Goal: Task Accomplishment & Management: Complete application form

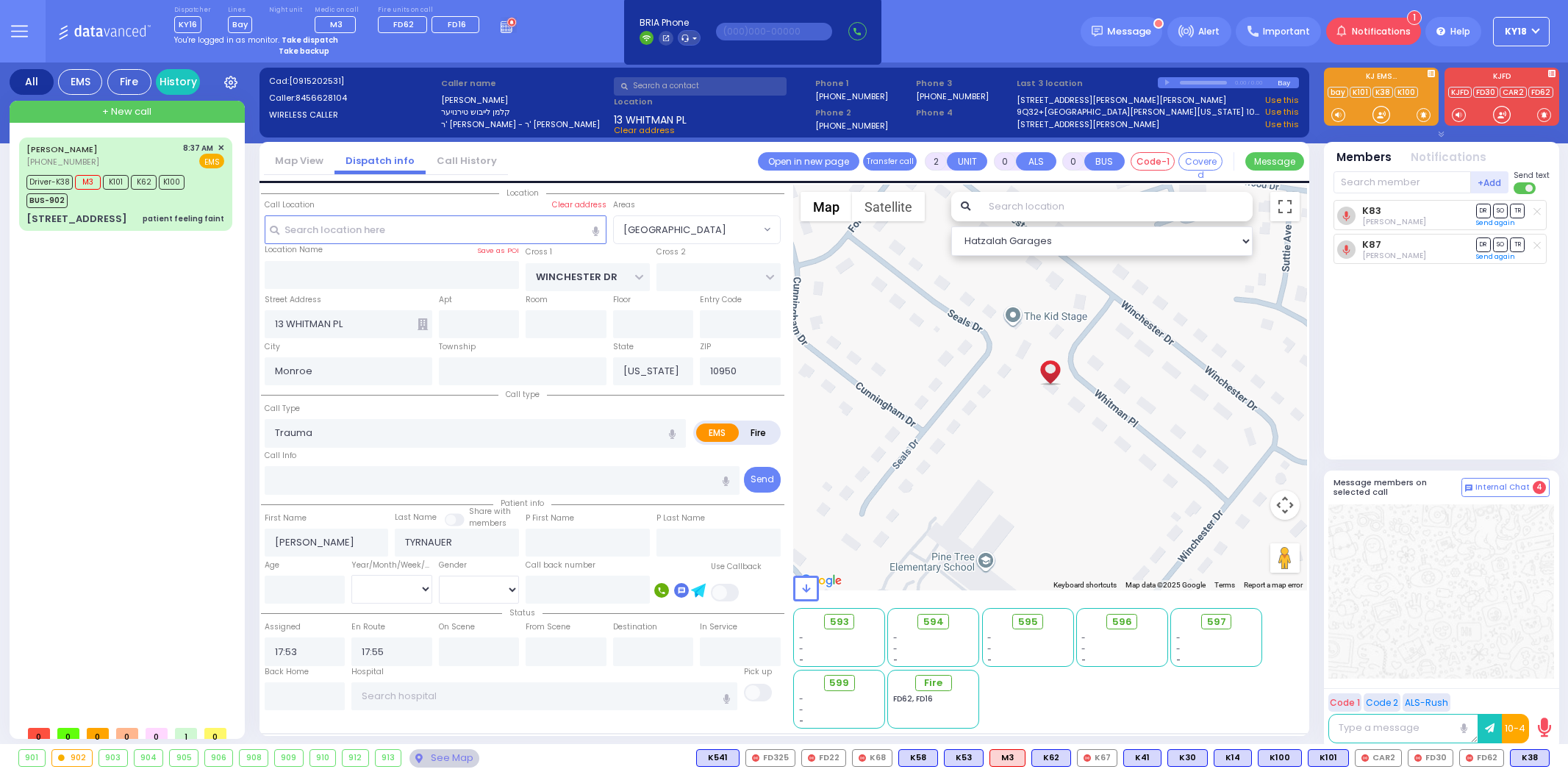
select select "[GEOGRAPHIC_DATA]"
select select
click at [175, 83] on link "History" at bounding box center [178, 82] width 44 height 26
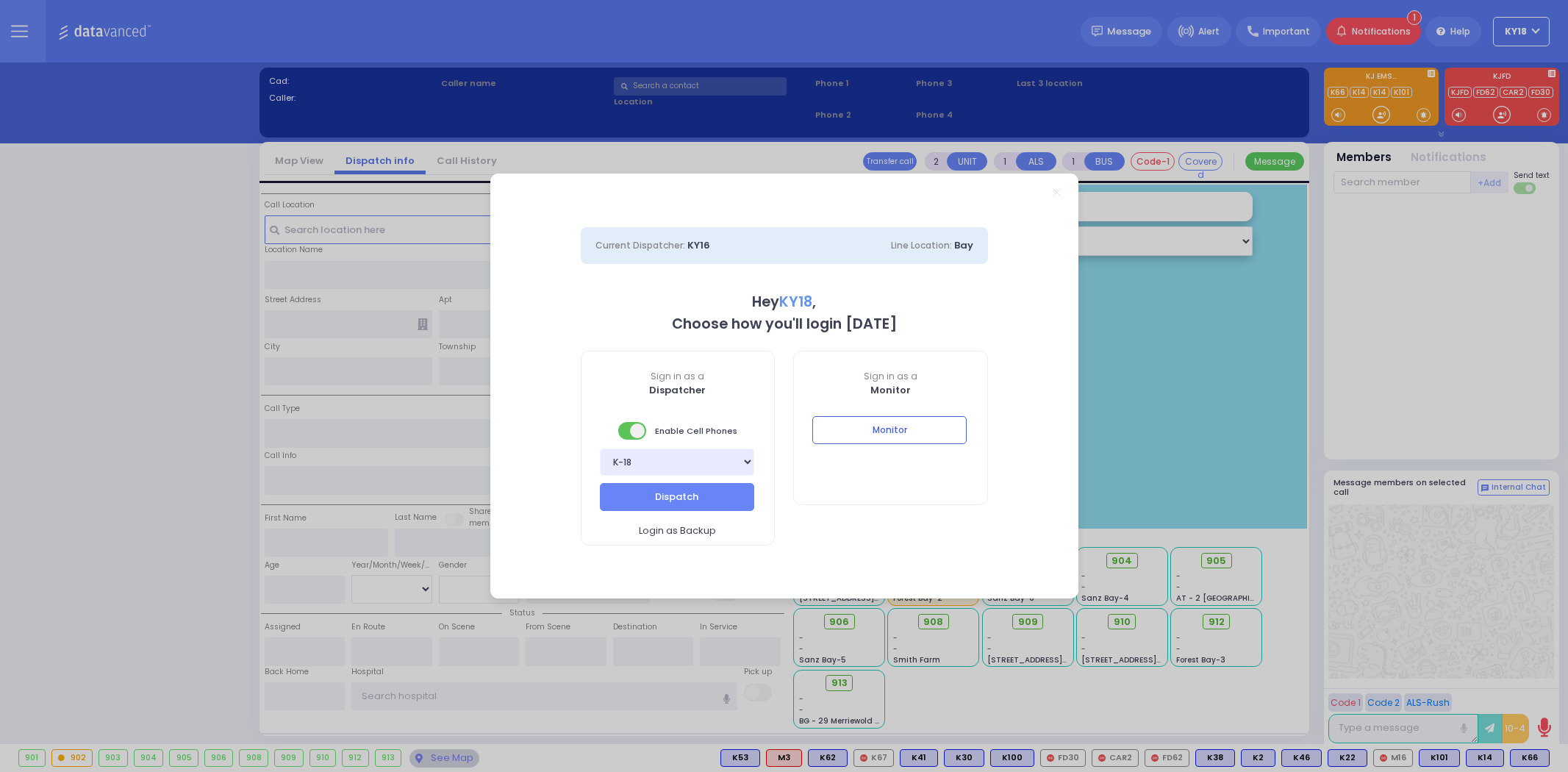
select select "4"
type input "ky18"
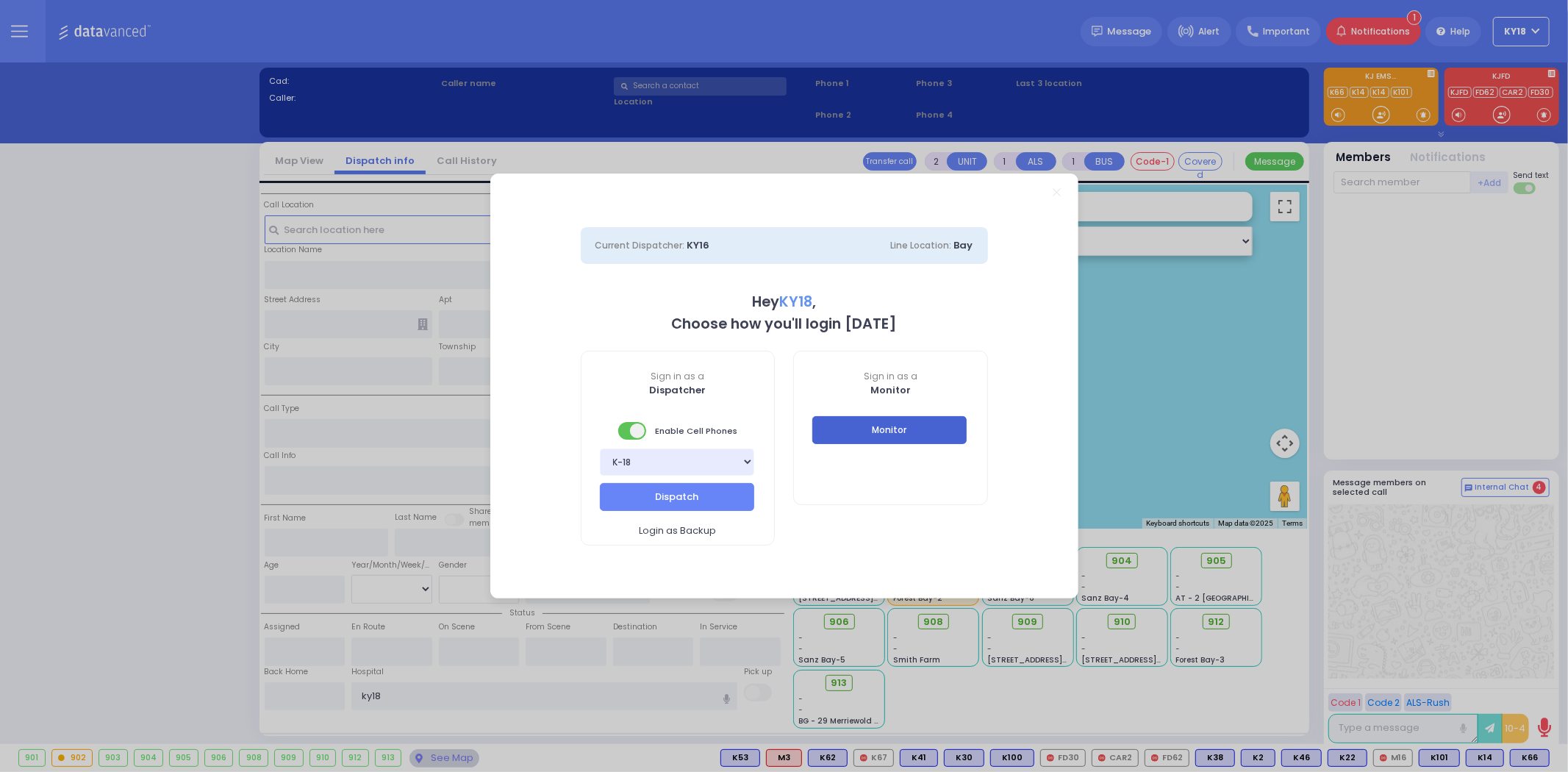
drag, startPoint x: 840, startPoint y: 428, endPoint x: 929, endPoint y: 84, distance: 355.3
click at [841, 429] on button "Monitor" at bounding box center [889, 430] width 155 height 28
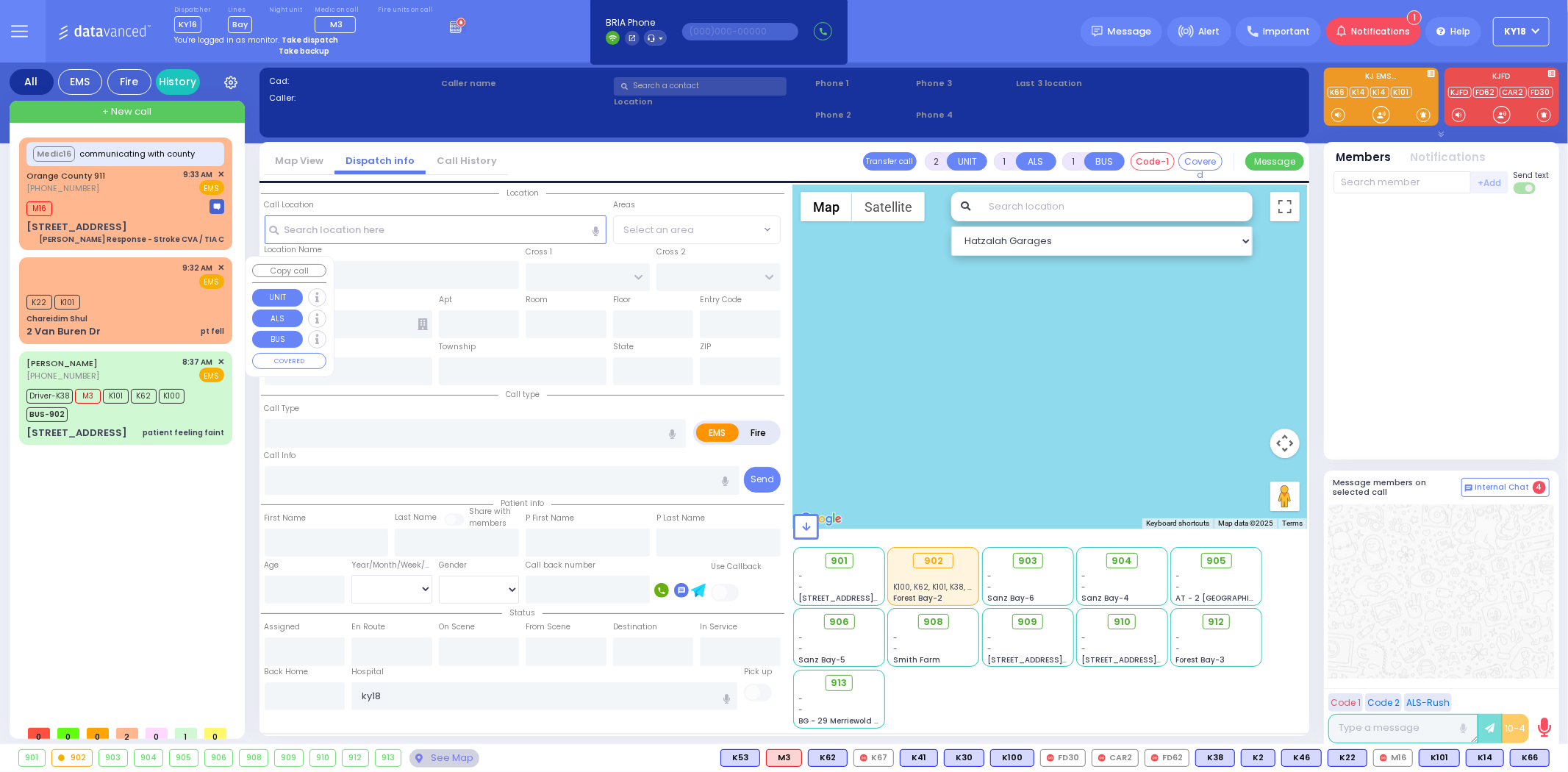
click at [170, 305] on div "K22 K101" at bounding box center [126, 300] width 198 height 18
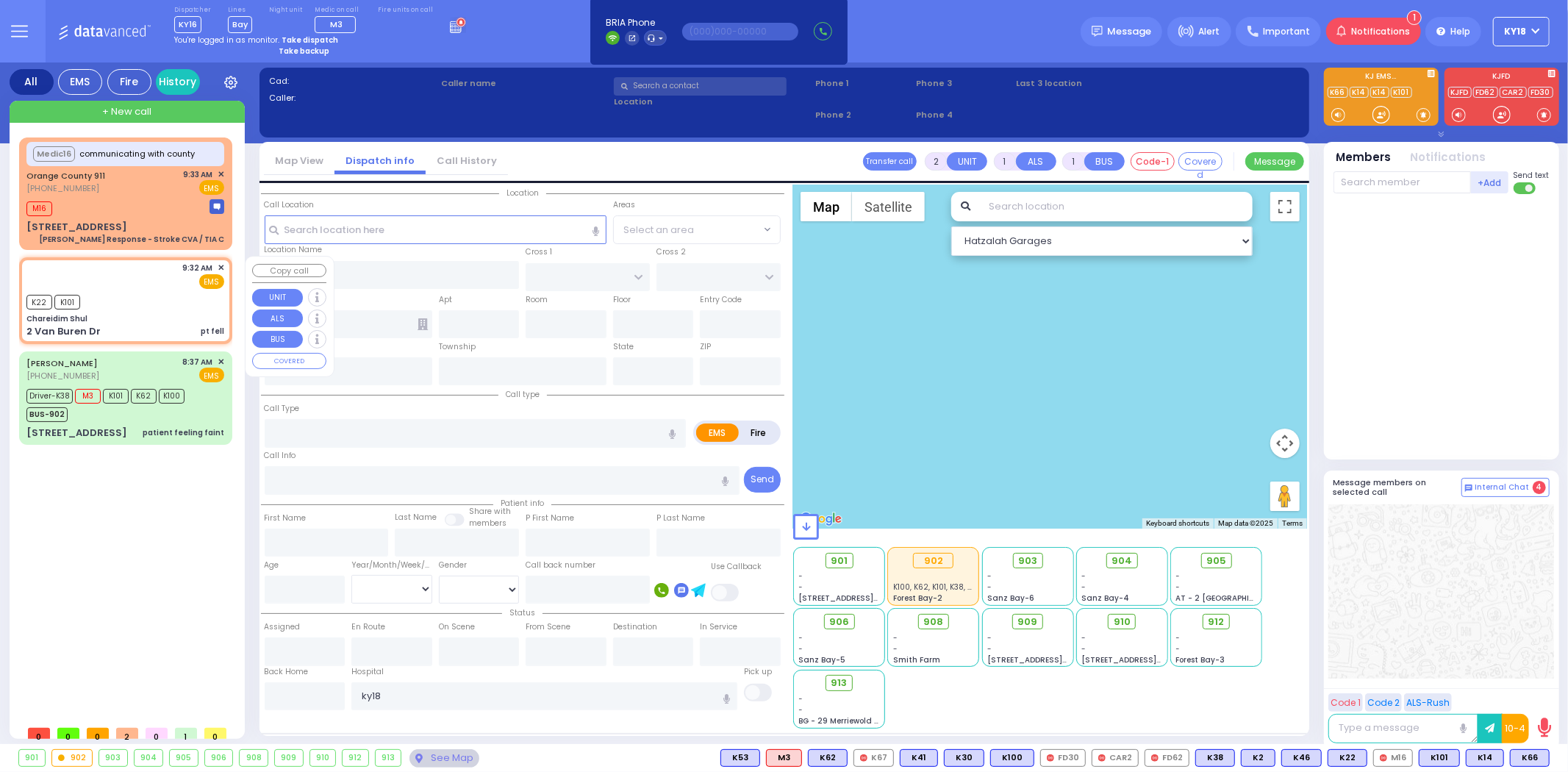
select select
type input "pt fell"
radio input "true"
select select
type input "09:32"
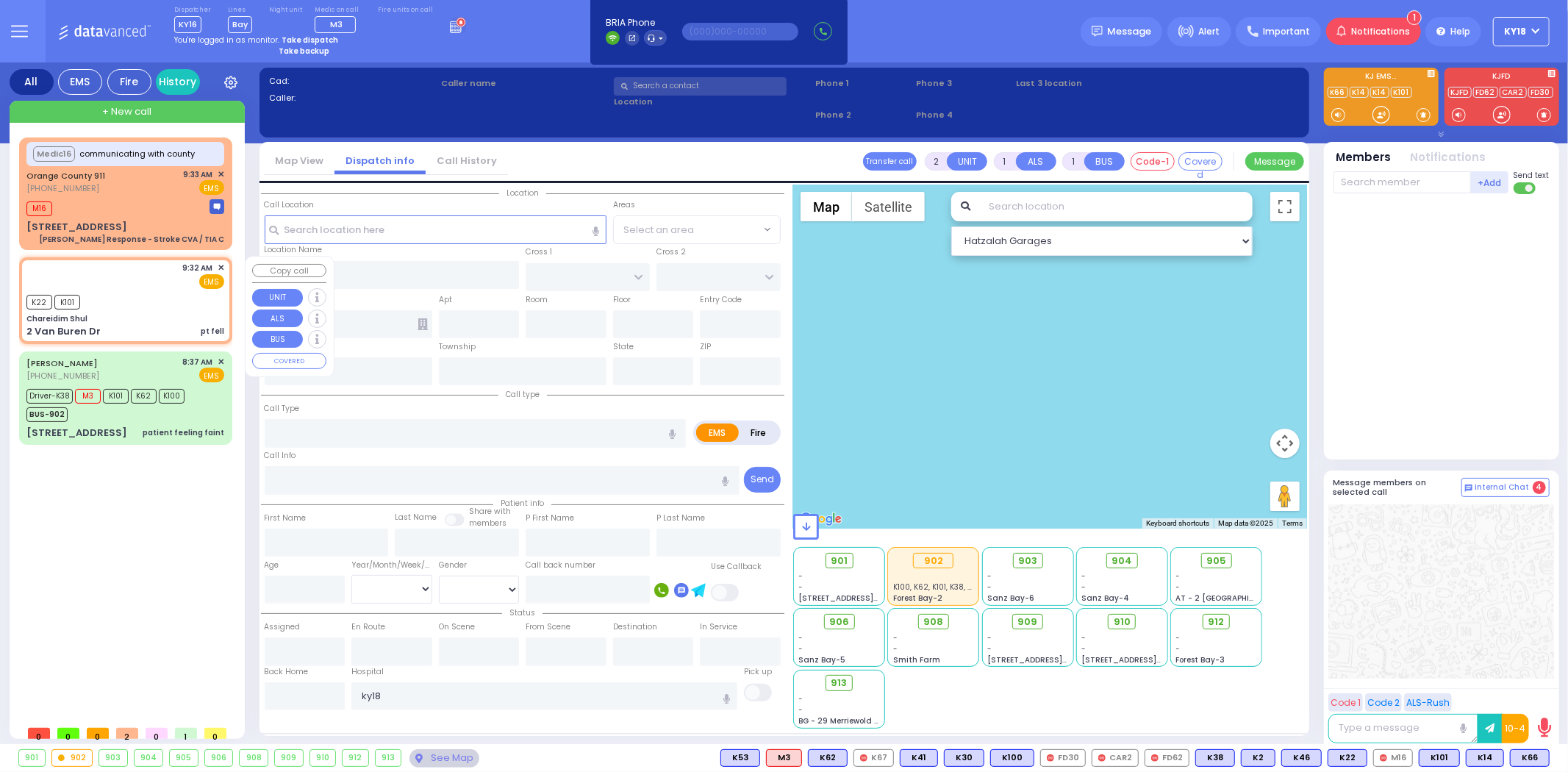
type input "09:34"
select select "Hatzalah Garages"
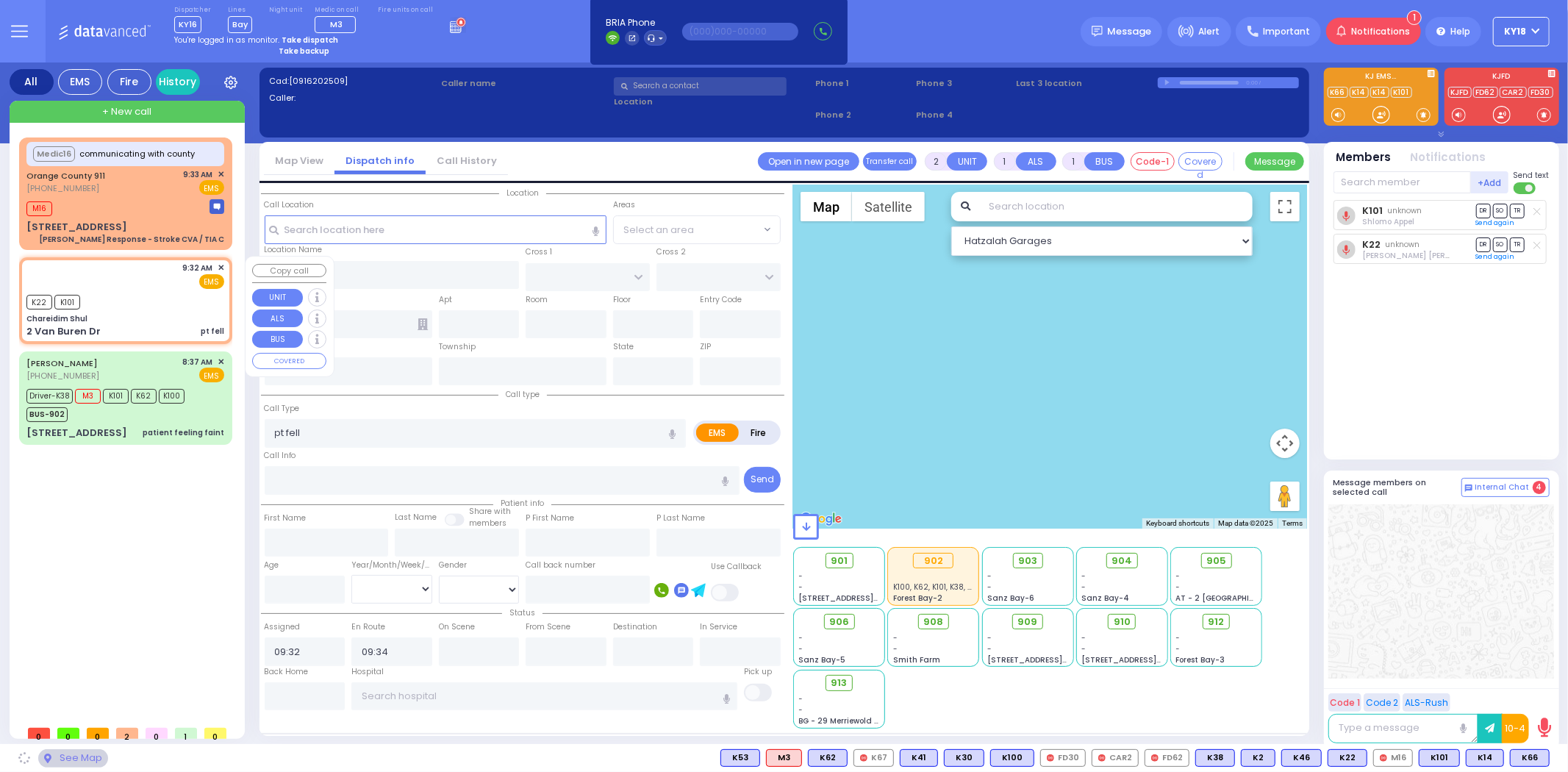
type input "Chareidim Shul"
type input "GARFIELD RD"
type input "FOREST RD"
type input "2 Van Buren Dr"
type input "Monroe"
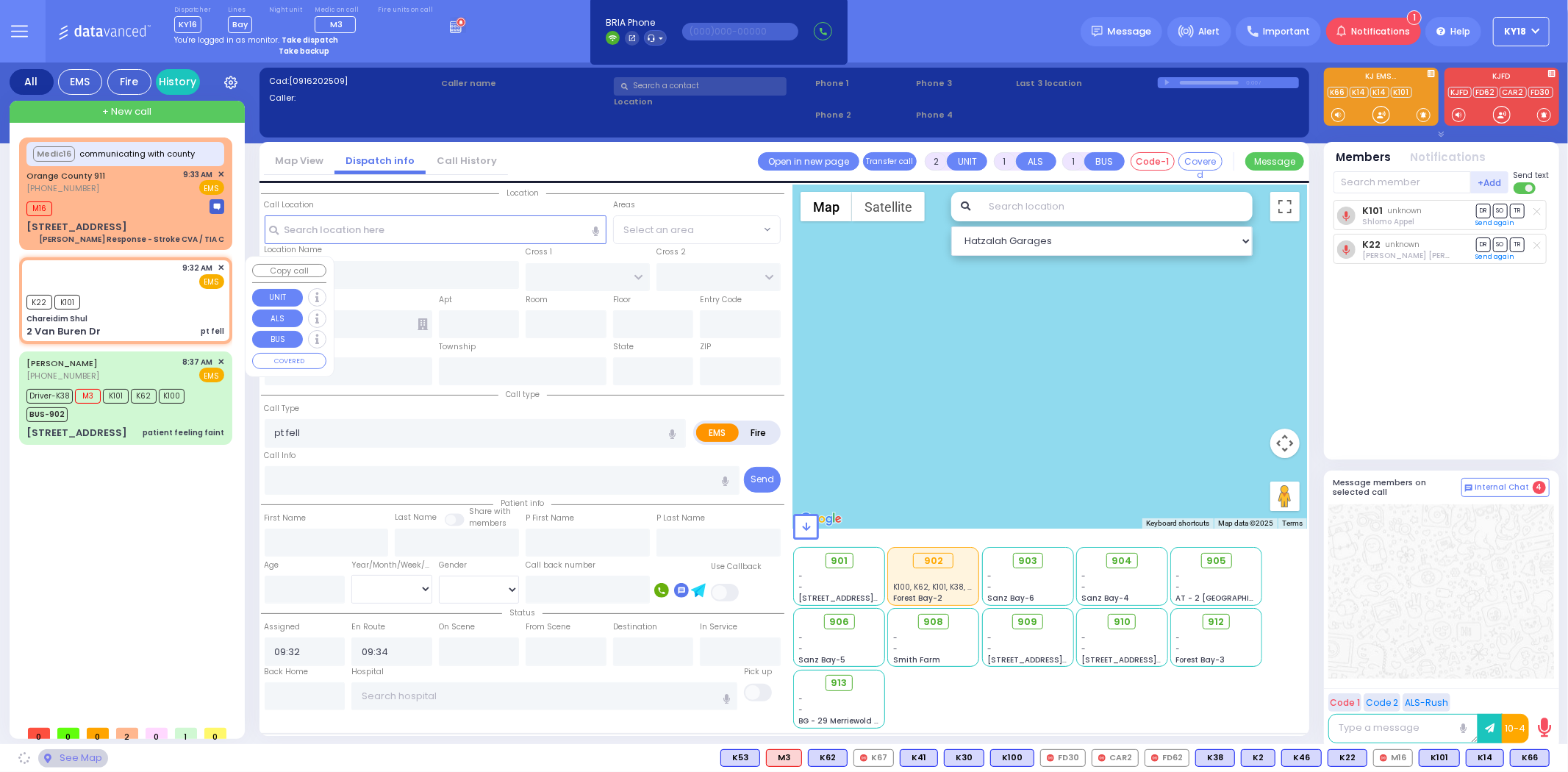
type input "[US_STATE]"
type input "10950"
select select "SECTION 2"
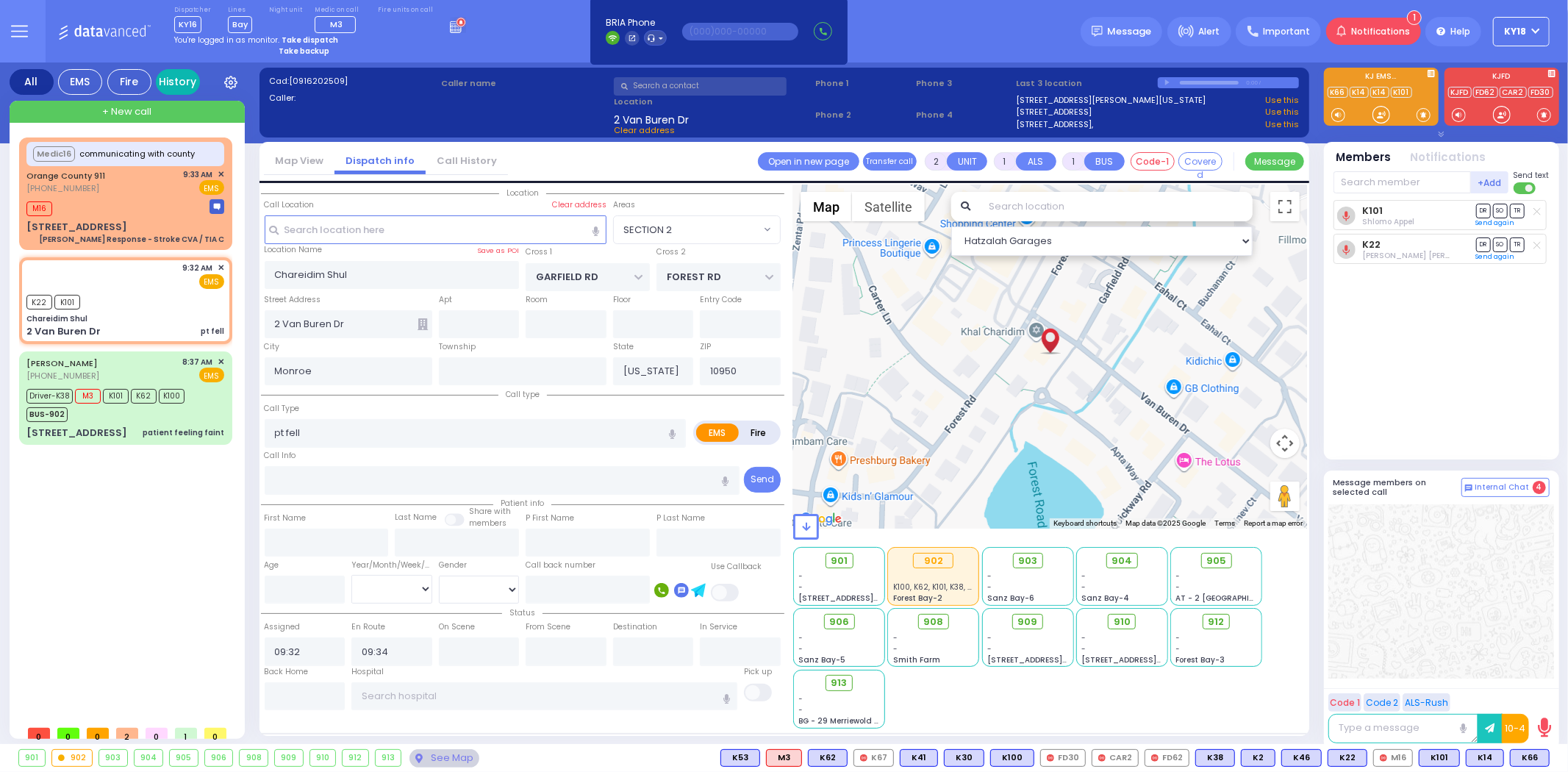
click at [188, 82] on link "History" at bounding box center [178, 82] width 44 height 26
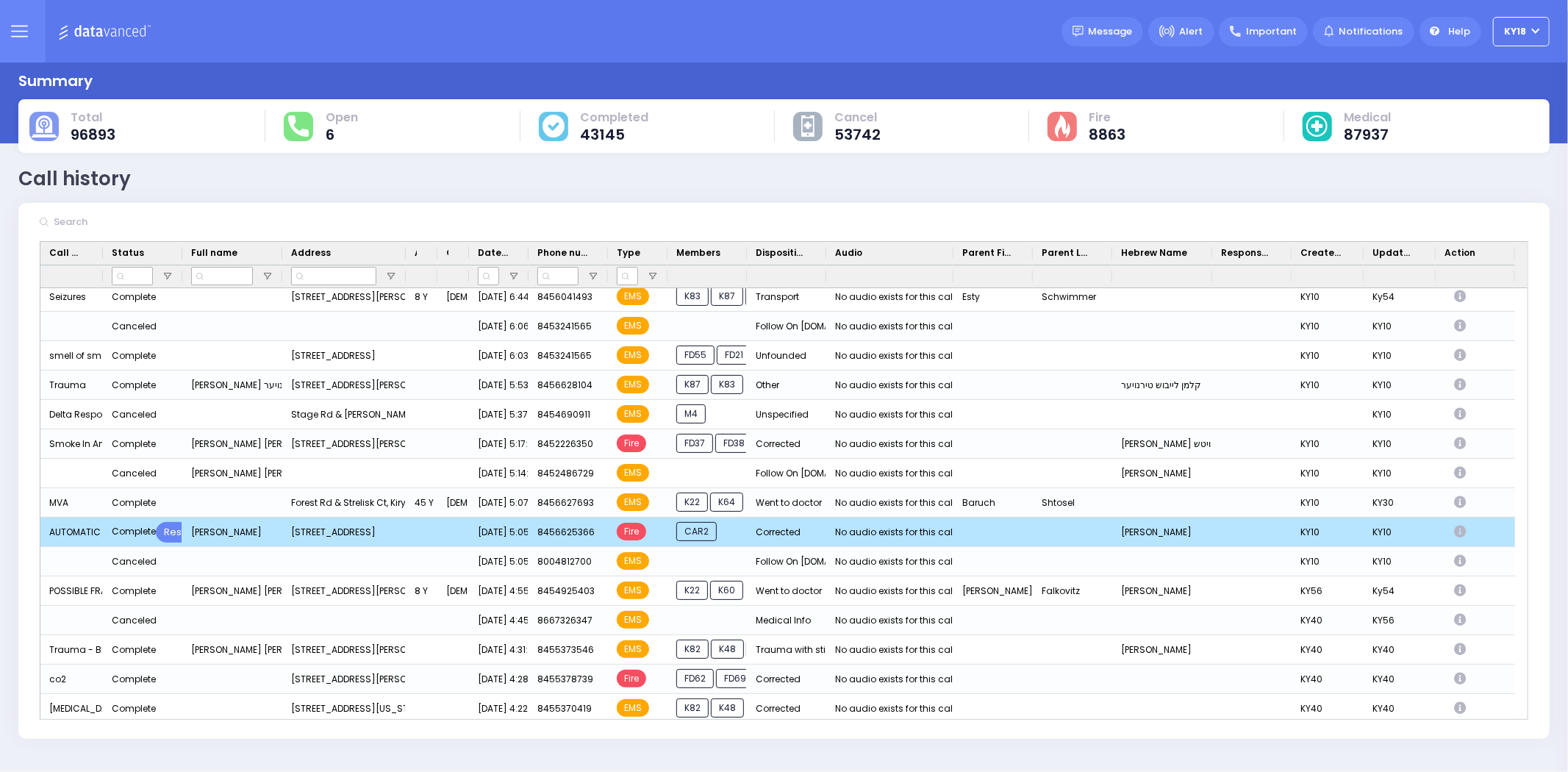
scroll to position [2041, 0]
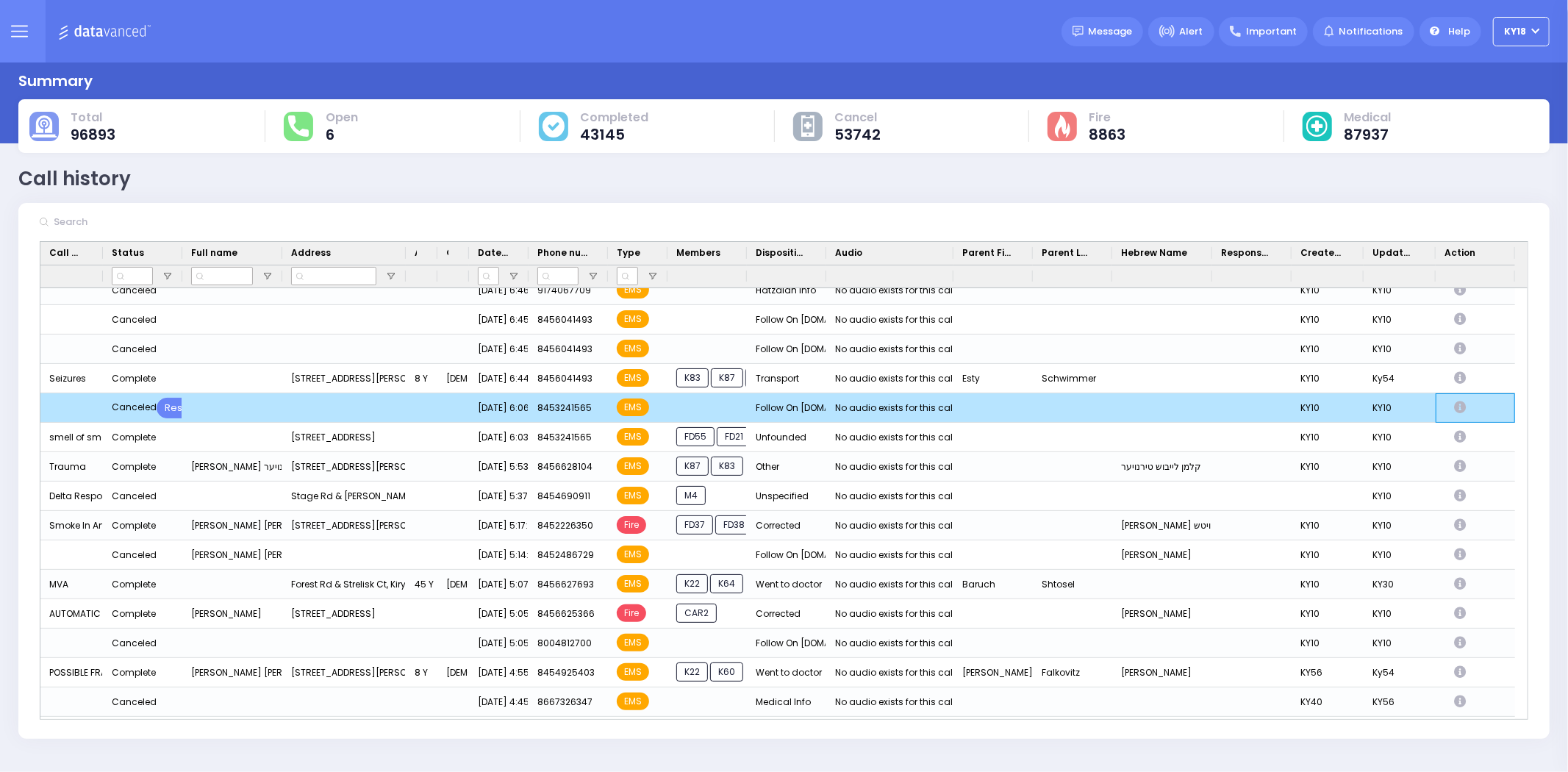
click at [1462, 407] on icon "Press SPACE to deselect this row." at bounding box center [1461, 407] width 16 height 12
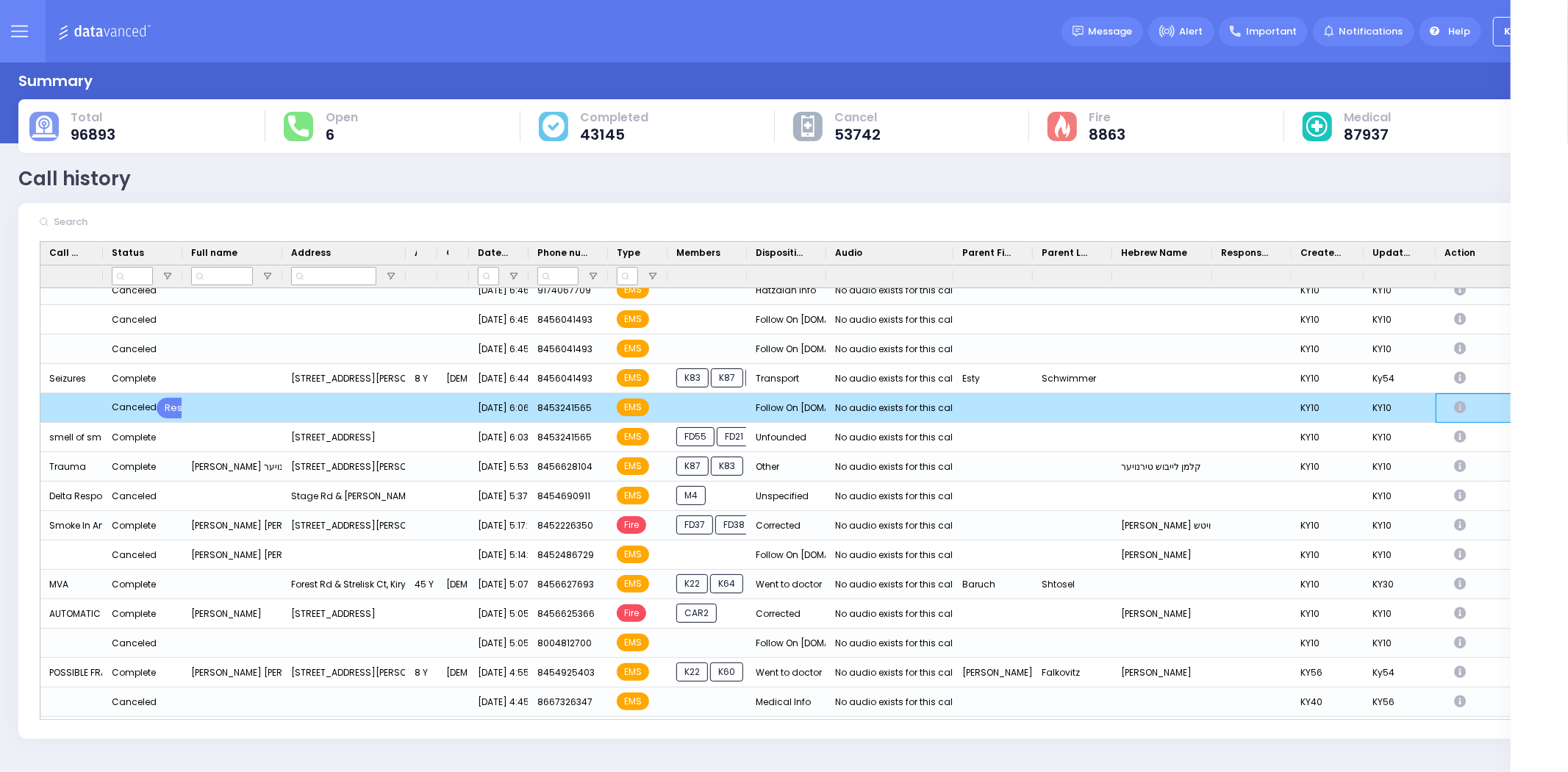
select select
select select "Follow On [DOMAIN_NAME]"
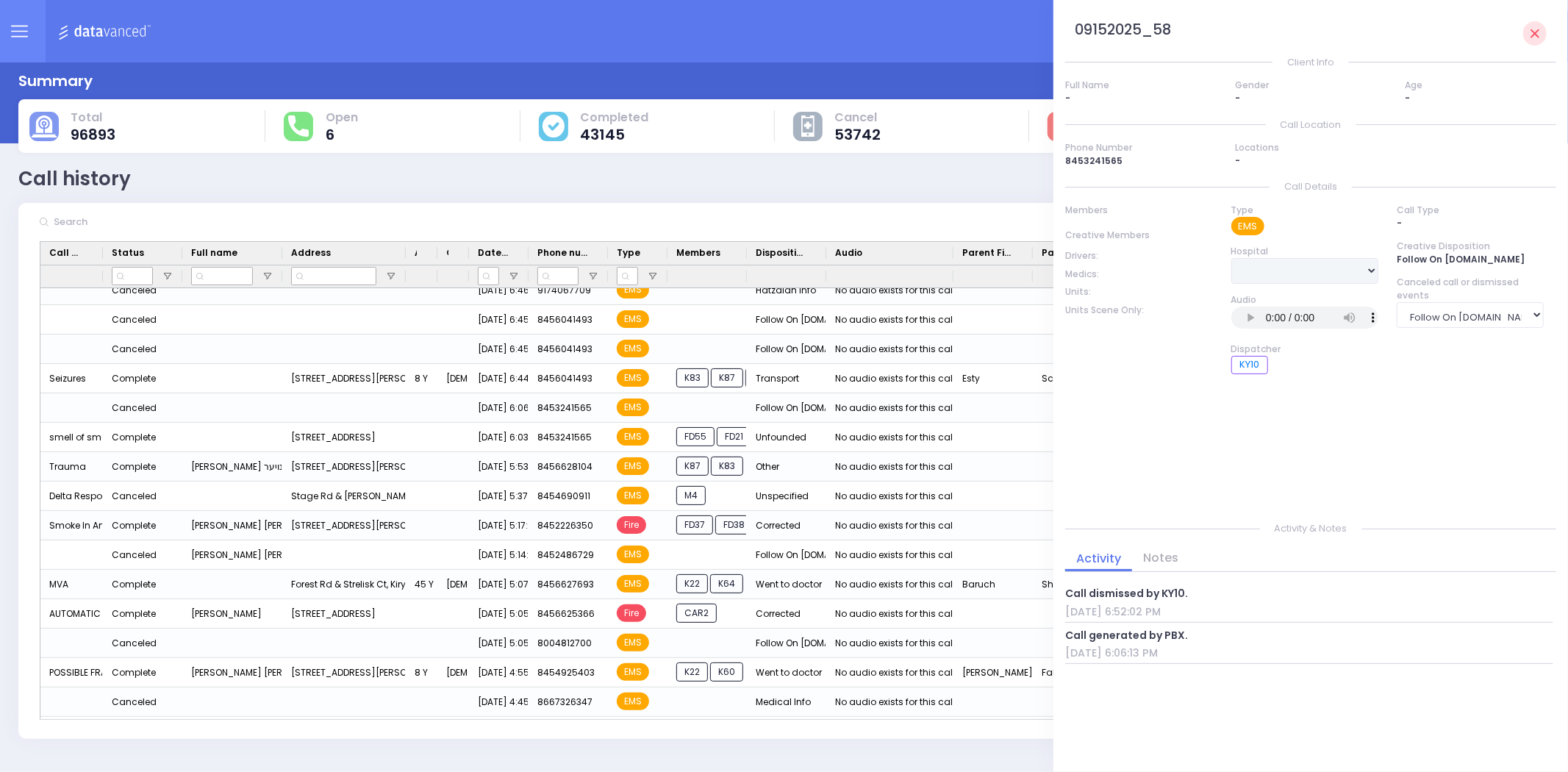
click at [130, 32] on img at bounding box center [107, 31] width 98 height 18
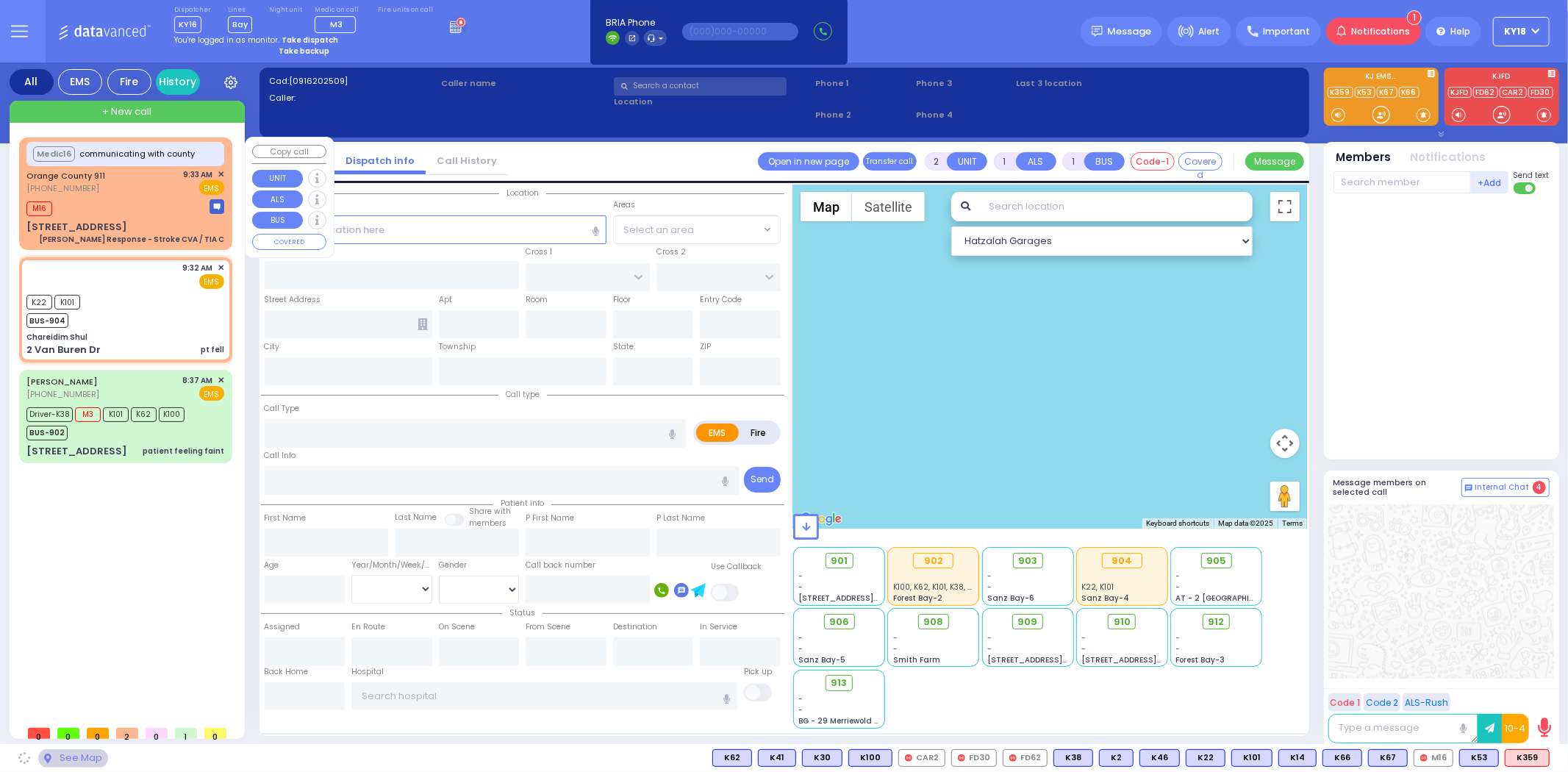
select select
type input "pt fell"
radio input "true"
select select
type input "09:32"
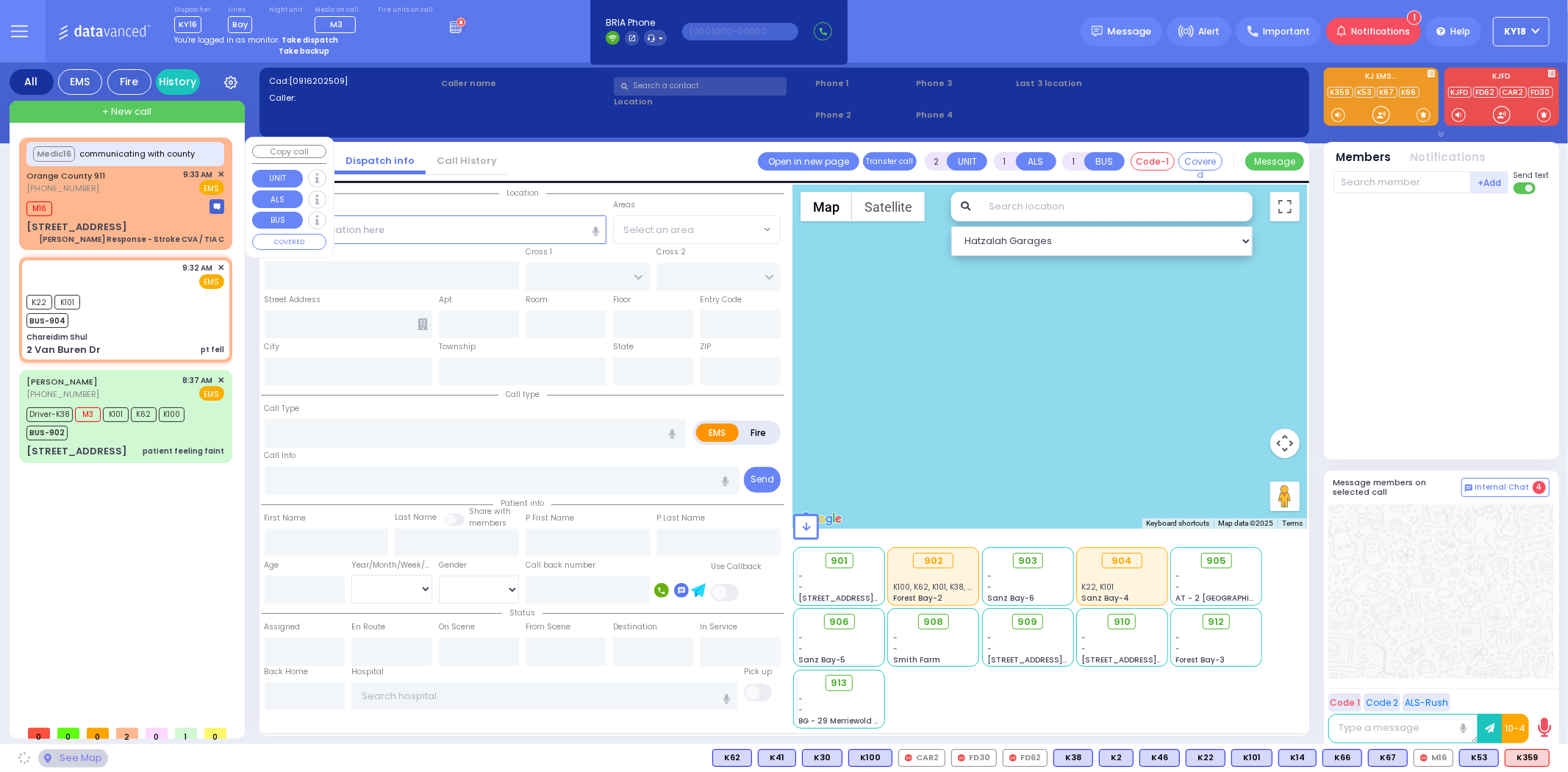
type input "09:34"
select select "Hatzalah Garages"
type input "Chareidim Shul"
type input "GARFIELD RD"
type input "FOREST RD"
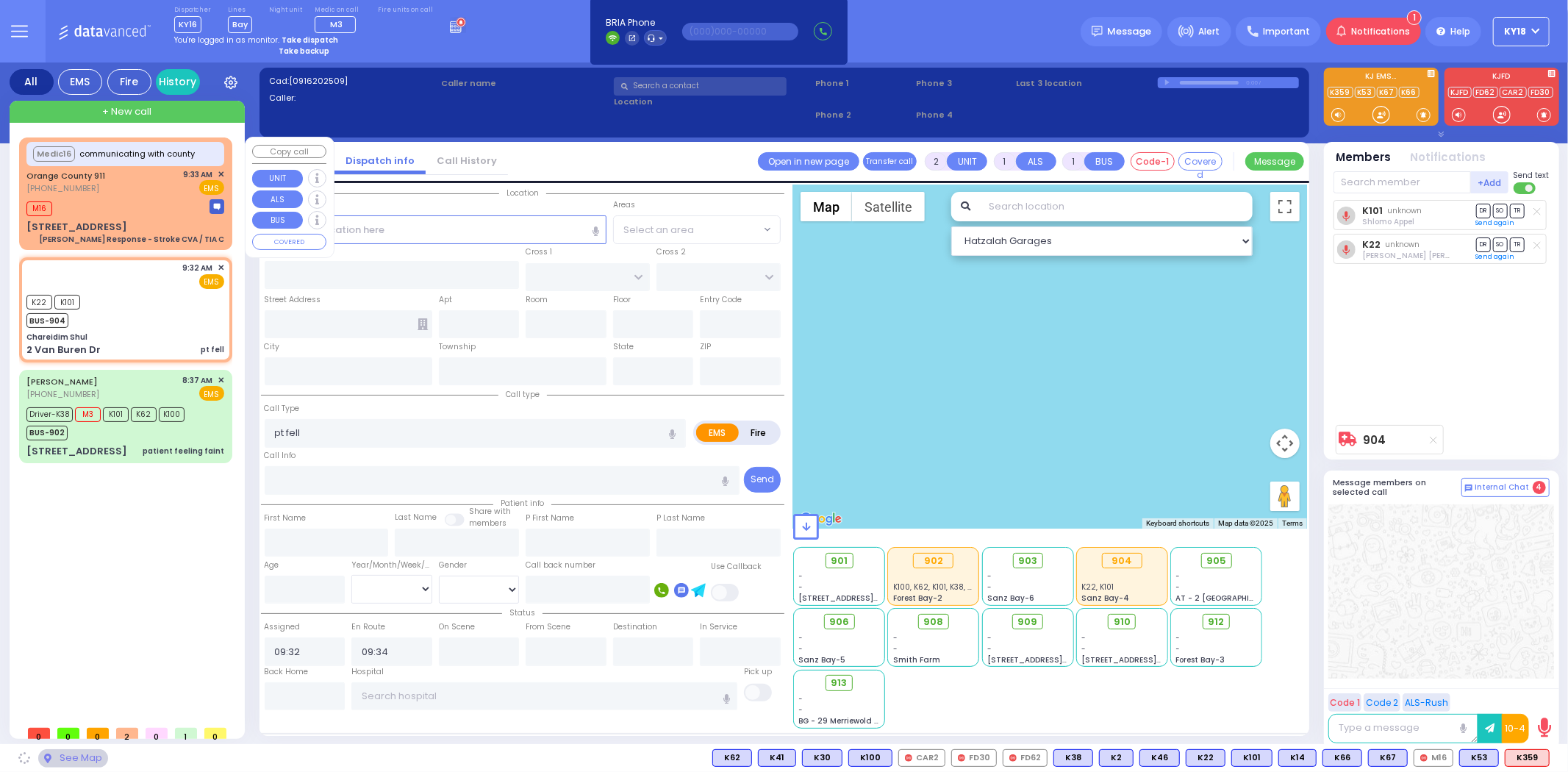
type input "2 Van Buren Dr"
type input "Monroe"
type input "[US_STATE]"
type input "10950"
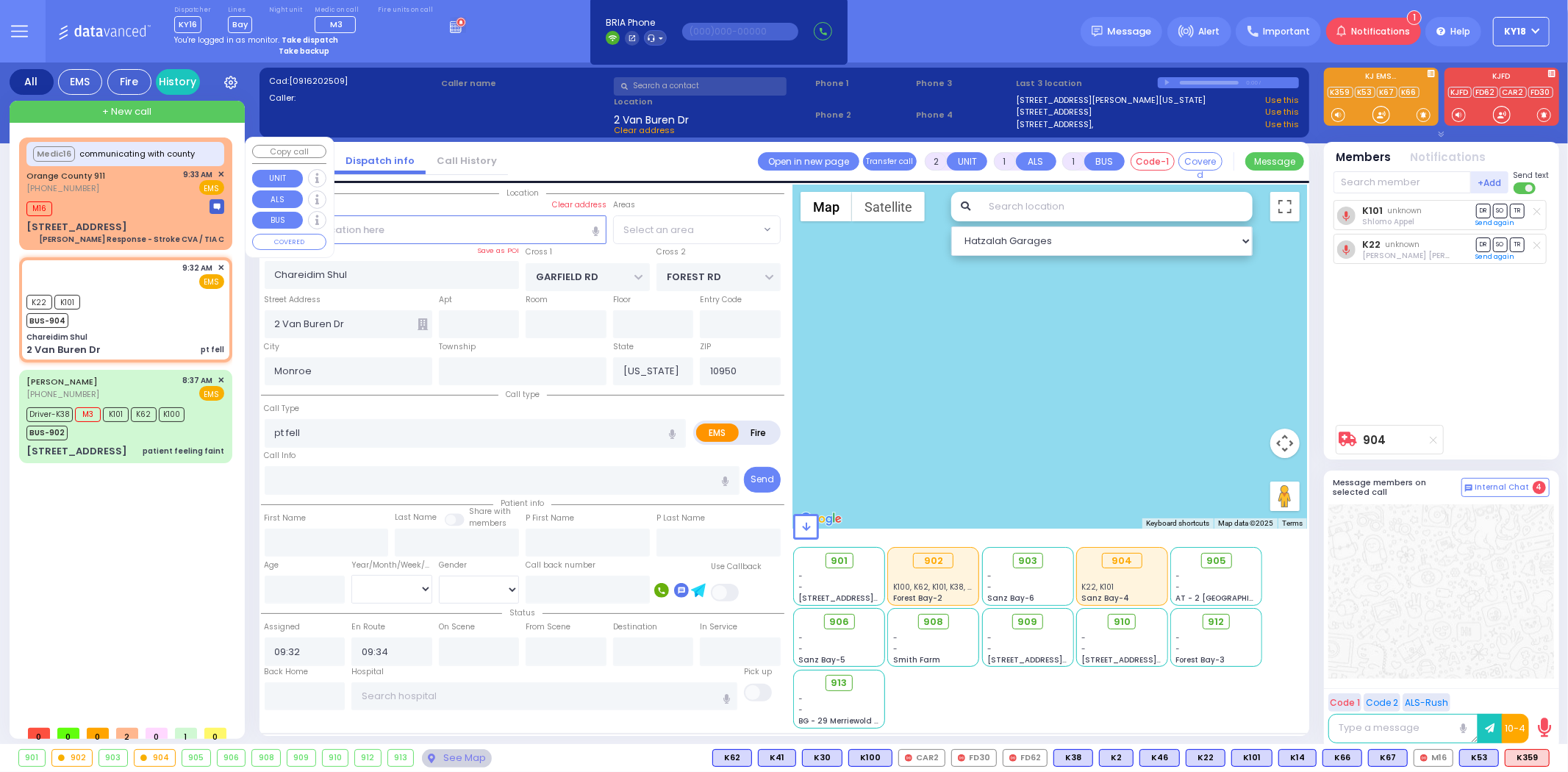
select select "SECTION 2"
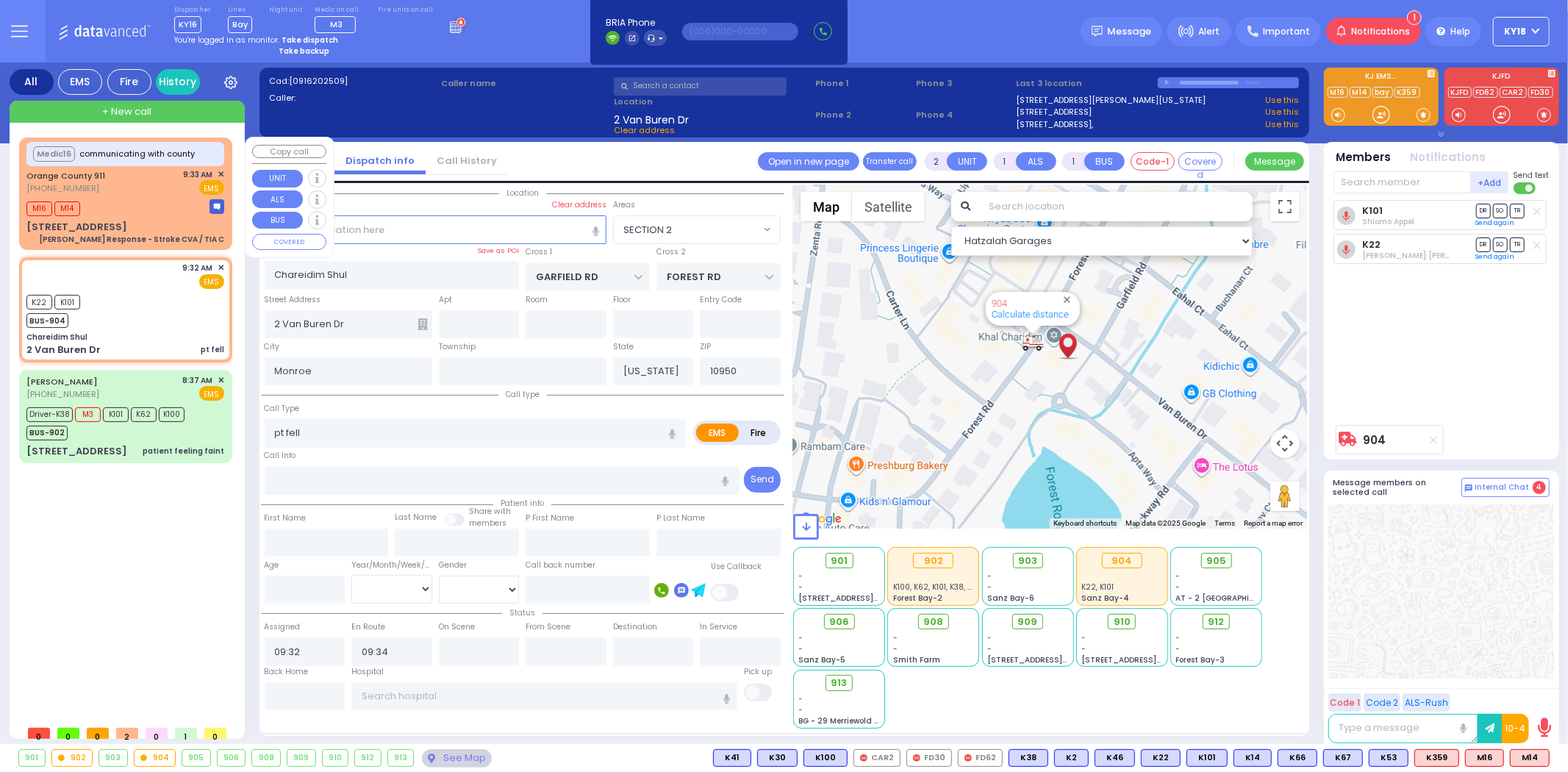
click at [186, 230] on div "8 Ironwood Dr Charlie Response - Stroke CVA / TIA C" at bounding box center [126, 233] width 198 height 26
type input "6"
select select
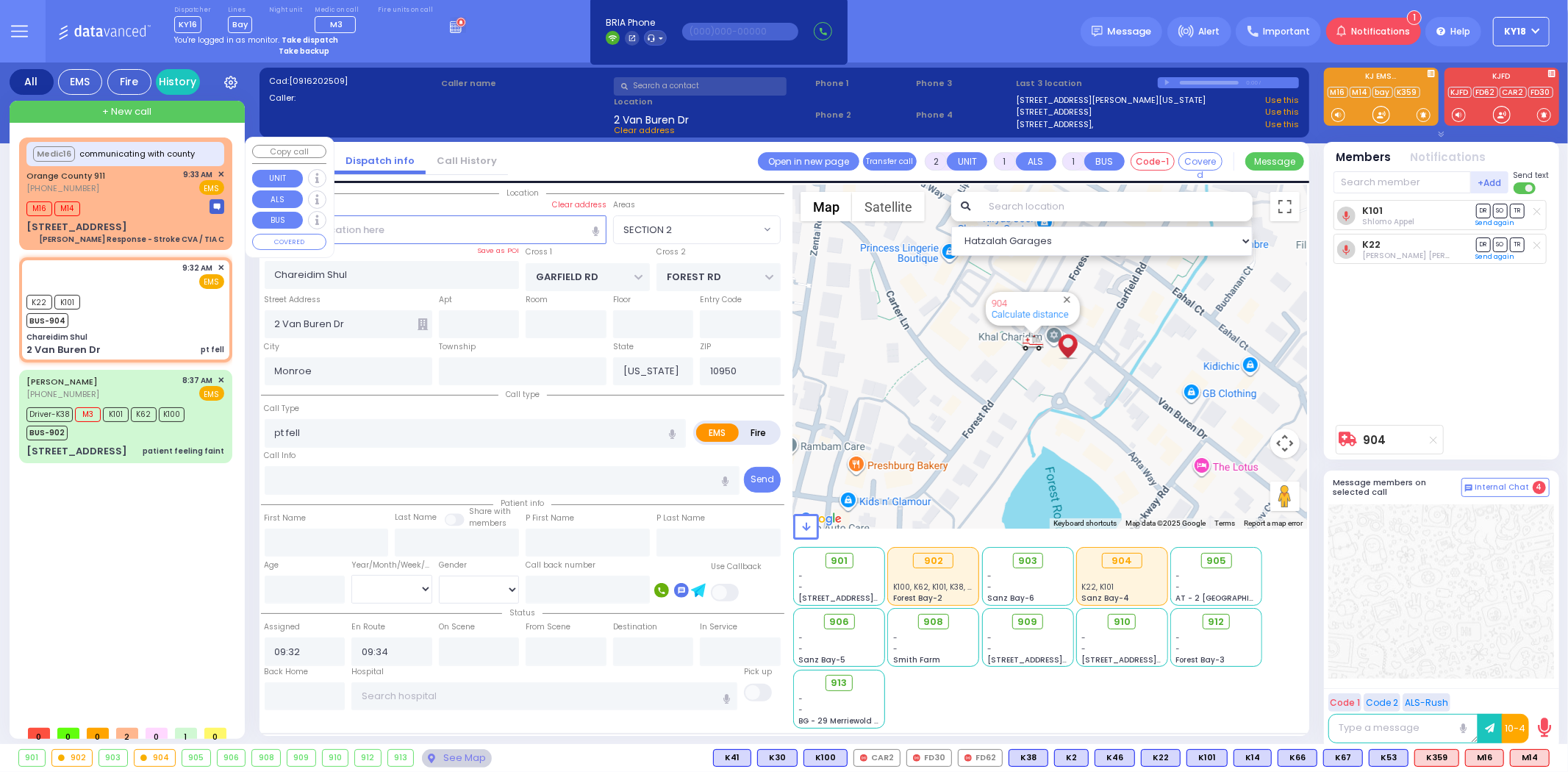
type input "Charlie Response - Stroke CVA / TIA C"
radio input "true"
type input "Nature: : Charlie Response - Stroke CVA / TIA C Address: : 8 Ironwood Dr, 10930…"
select select
type input "09:37"
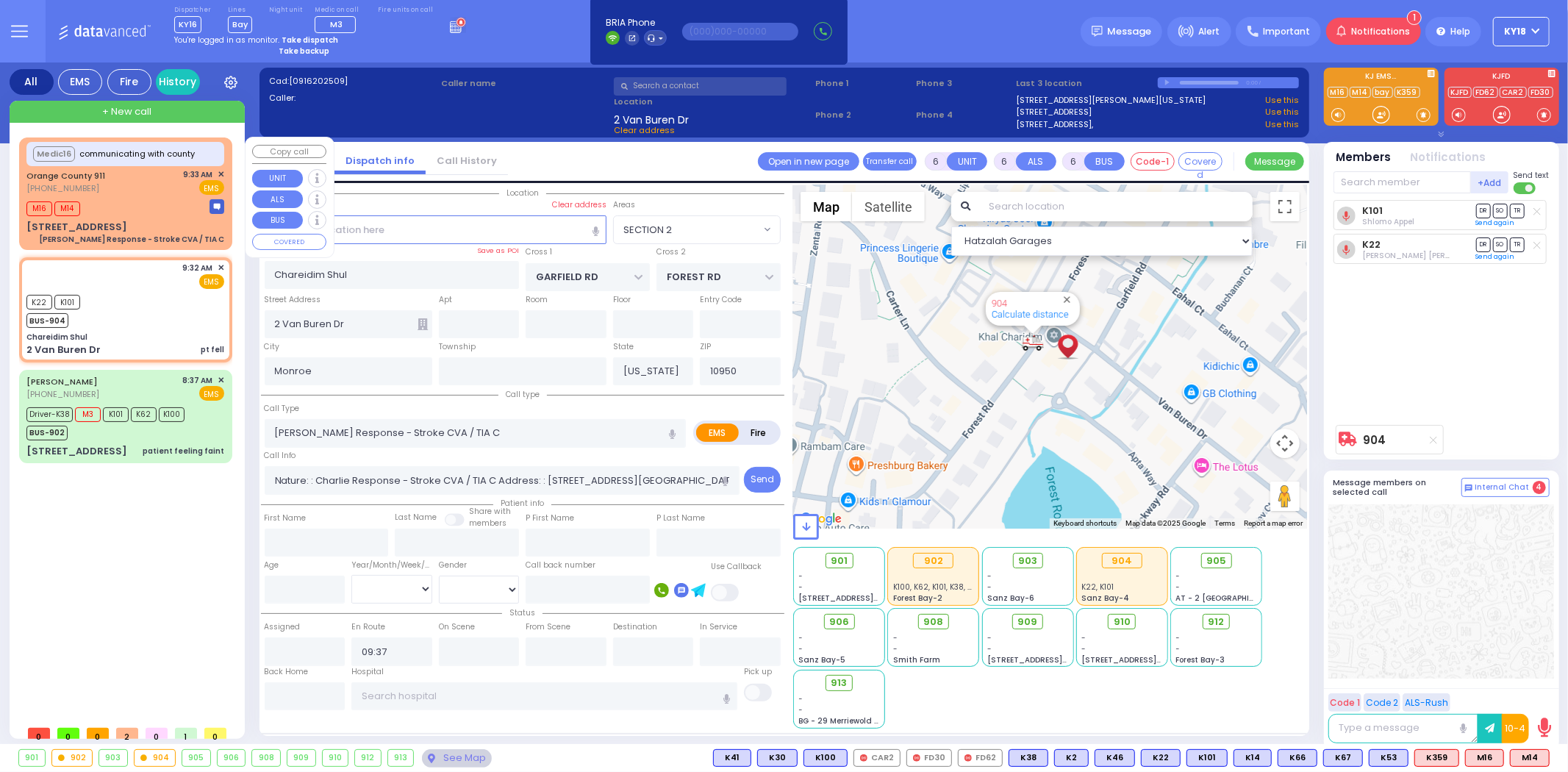
select select "Hatzalah Garages"
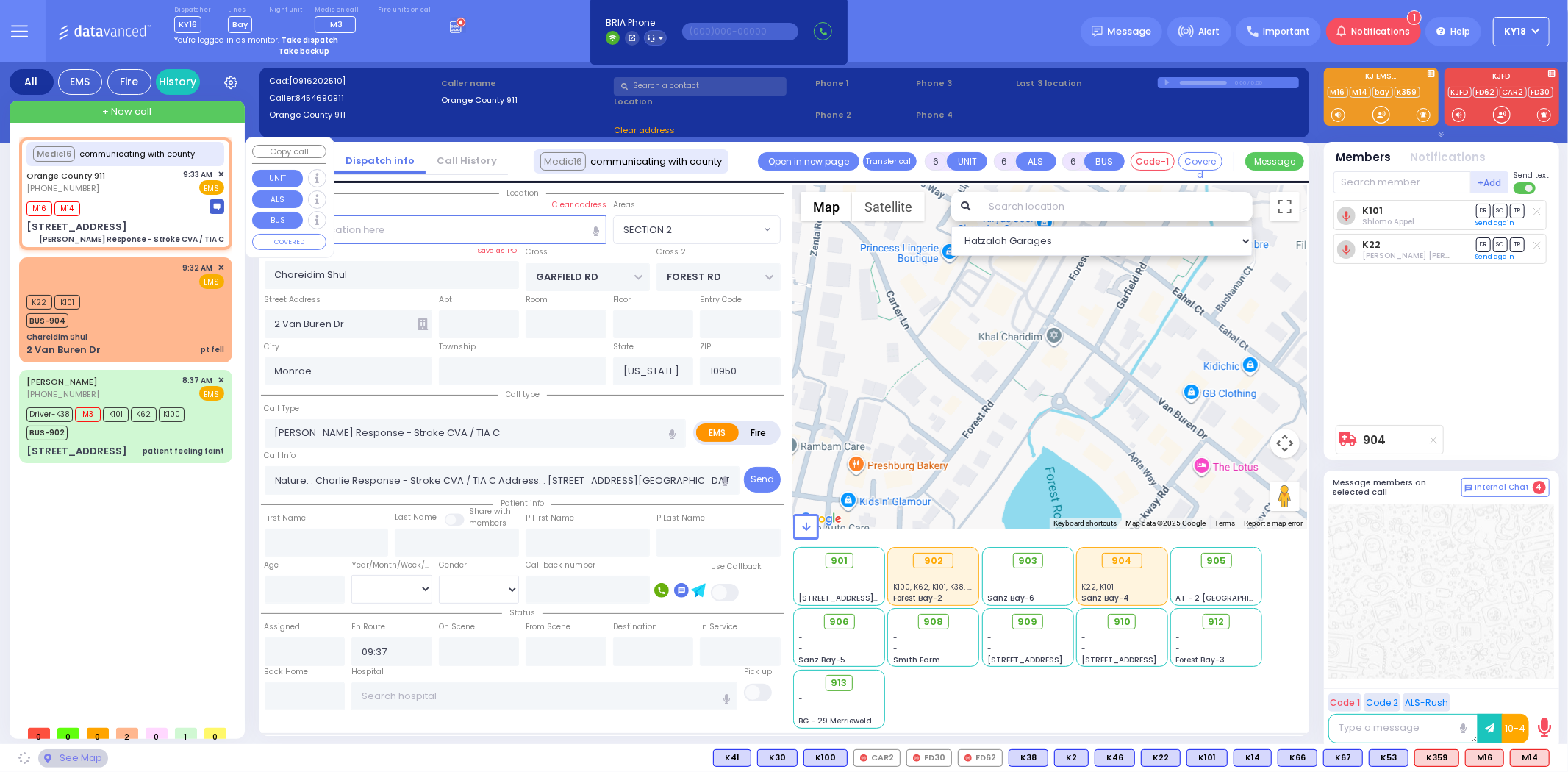
type input "8 Ironwood Dr"
type input "10930"
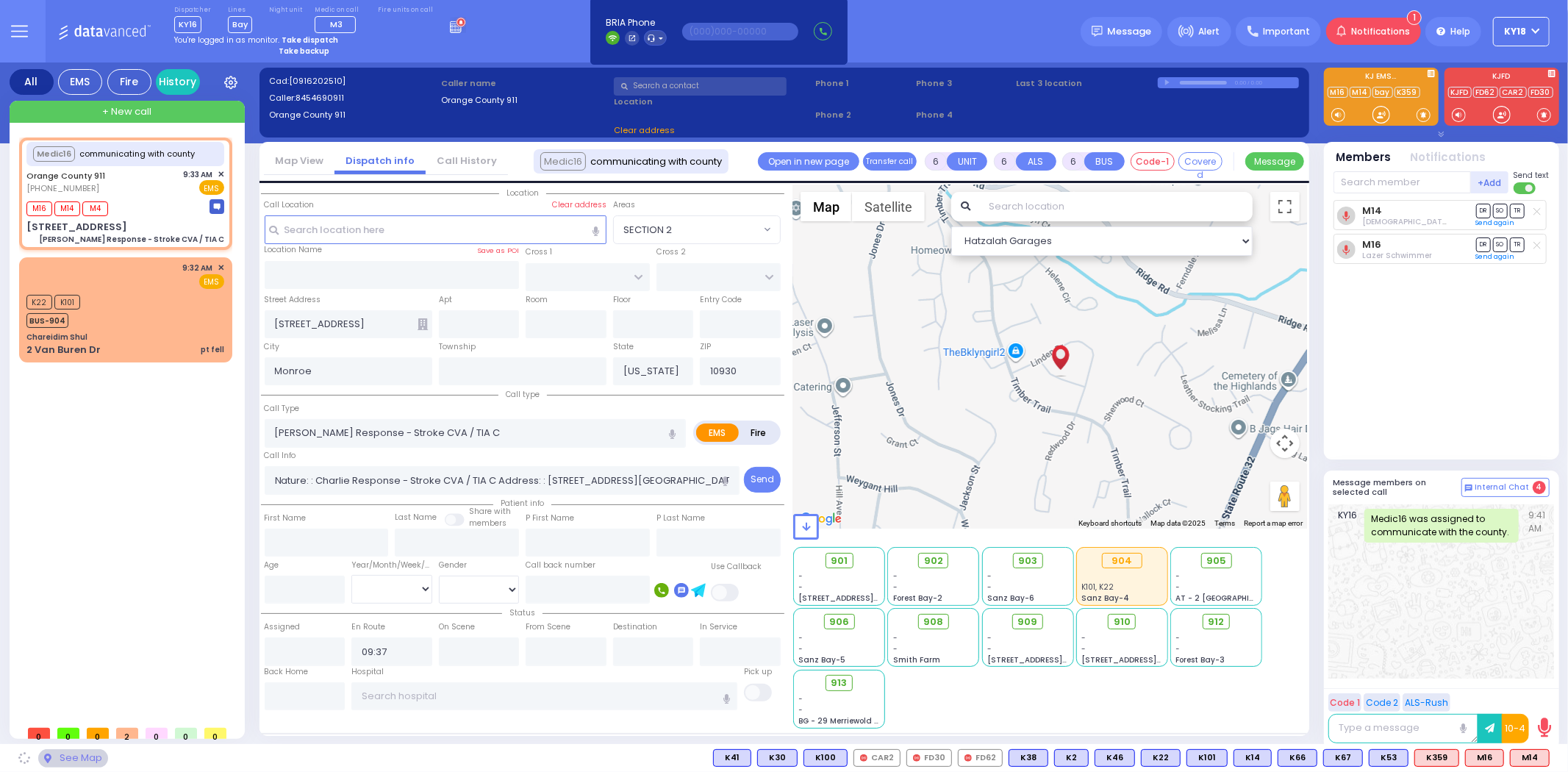
select select
radio input "true"
select select
select select "Hatzalah Garages"
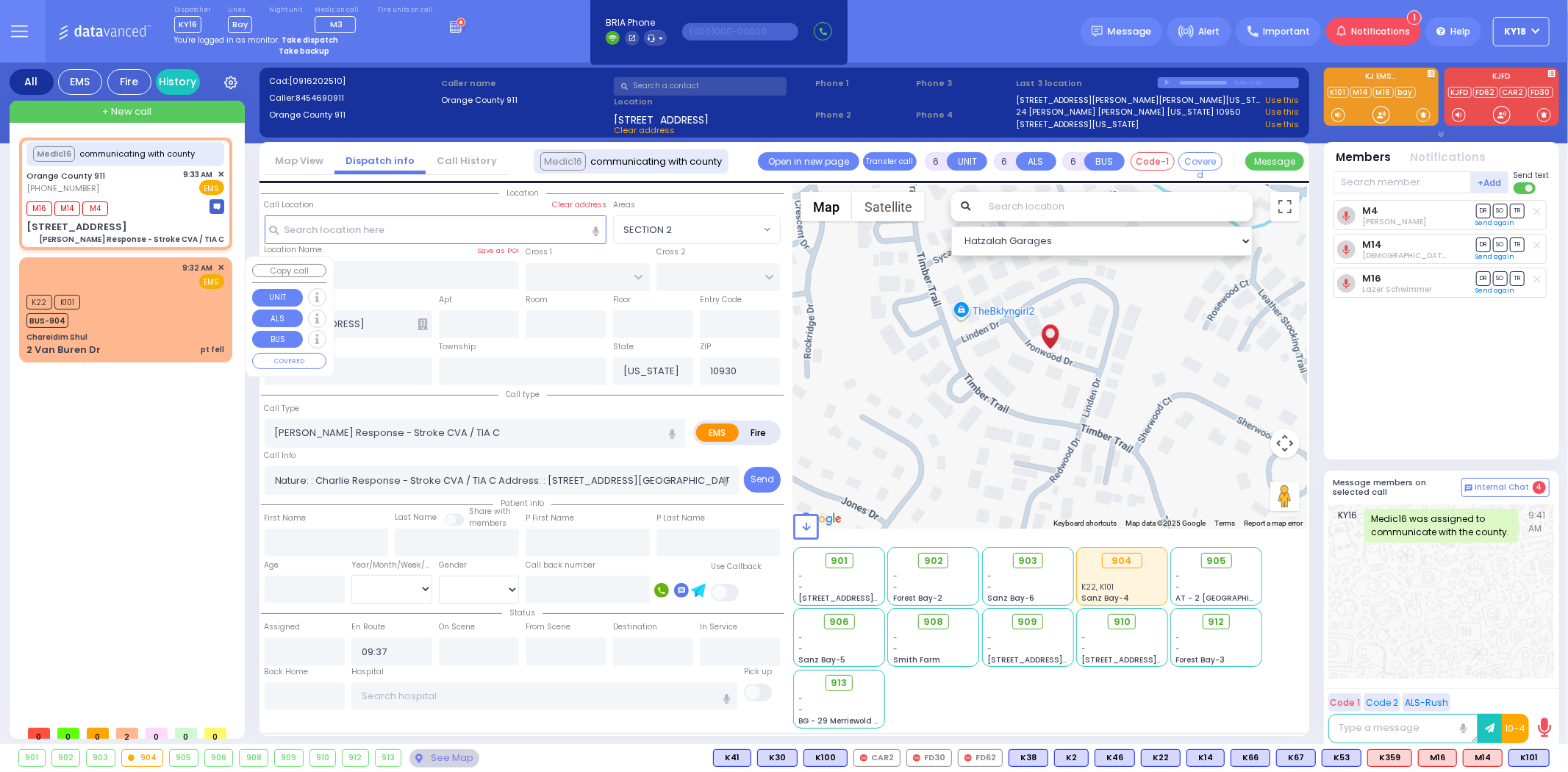
click at [167, 306] on div "K22 K101 BUS-904" at bounding box center [126, 310] width 198 height 37
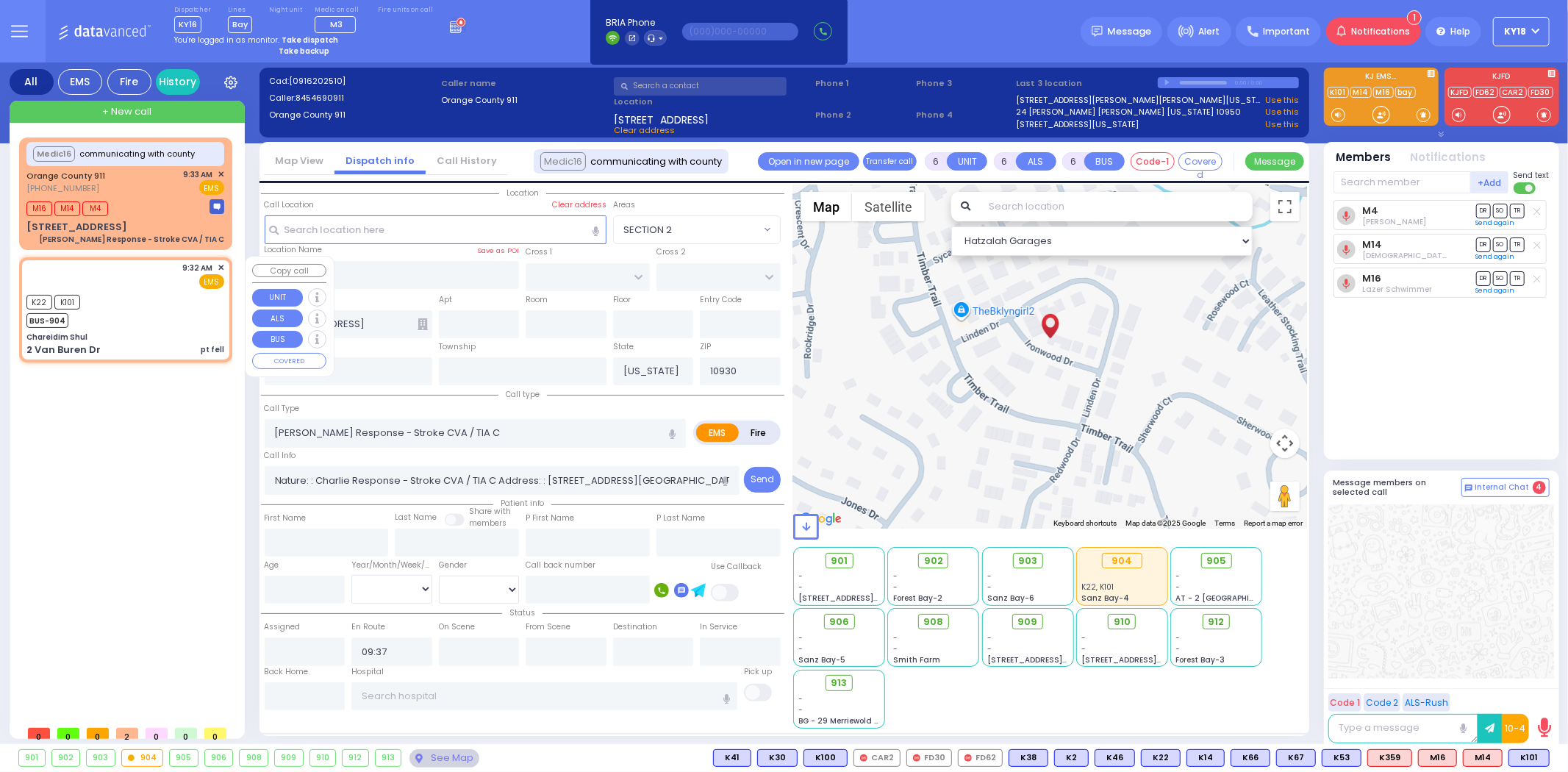
type input "2"
type input "1"
select select
type input "pt fell"
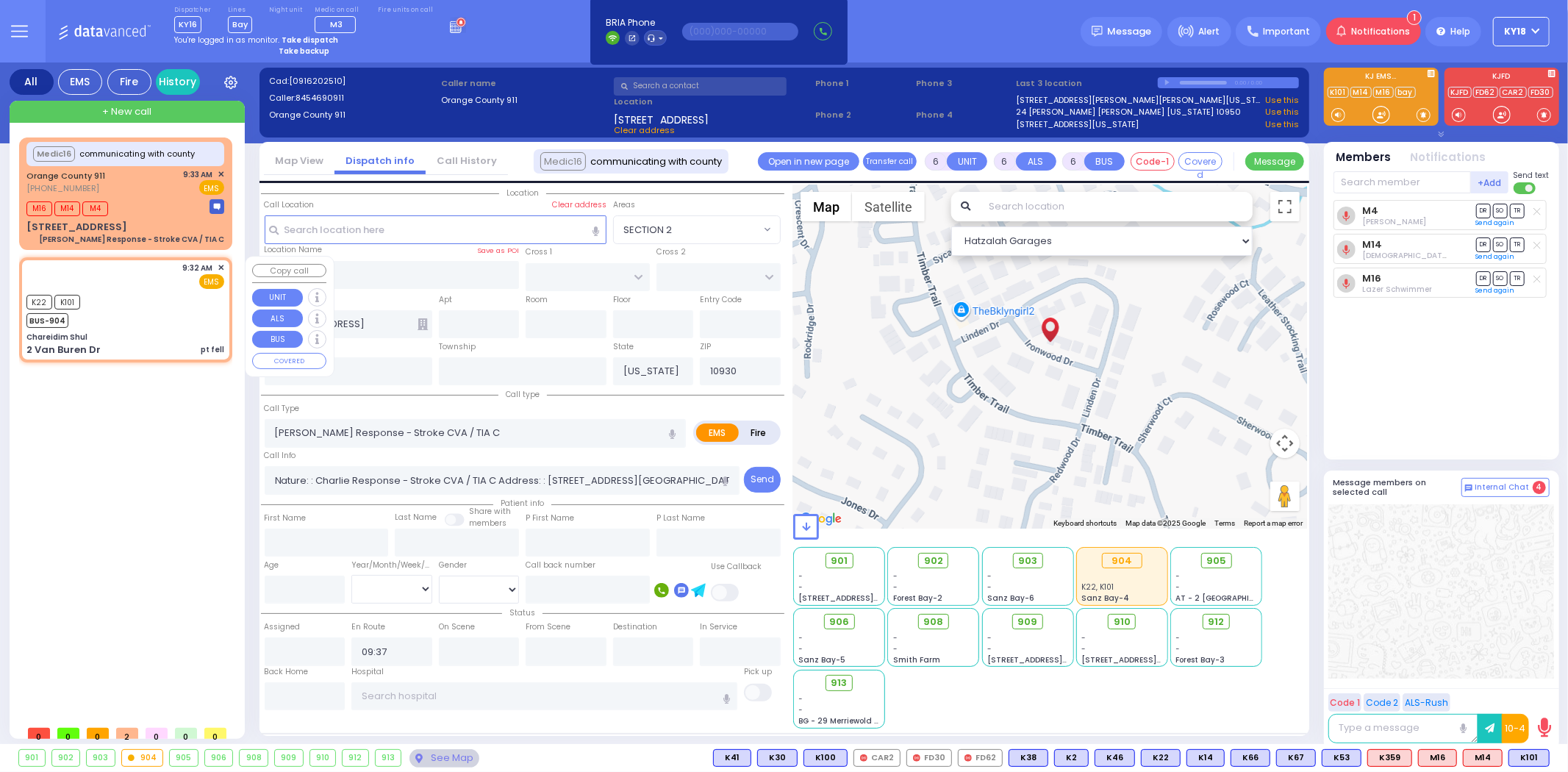
radio input "true"
select select
type input "09:32"
type input "09:34"
select select "Hatzalah Garages"
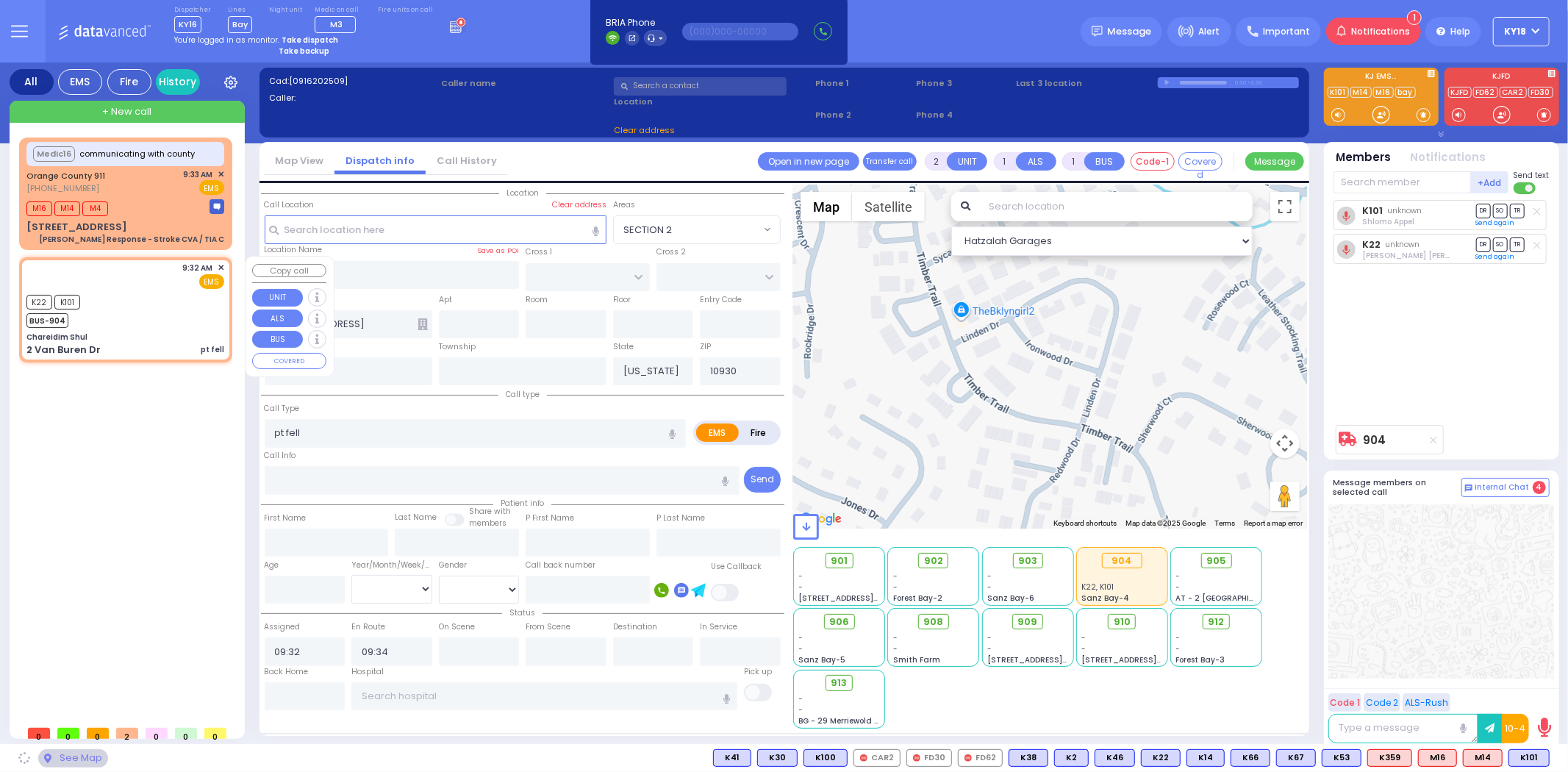
type input "Chareidim Shul"
type input "GARFIELD RD"
type input "FOREST RD"
type input "2 Van Buren Dr"
type input "10950"
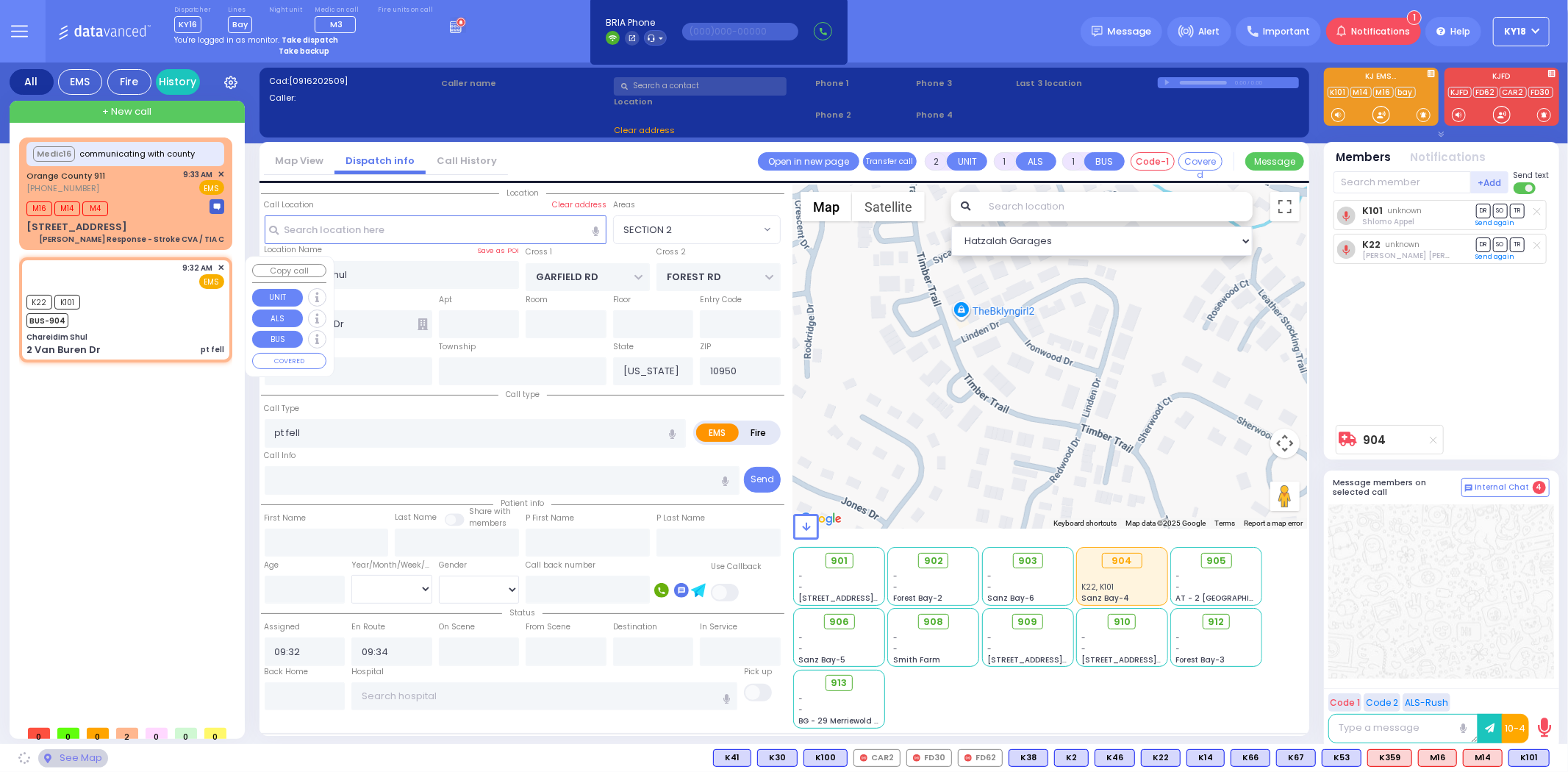
select select "SECTION 2"
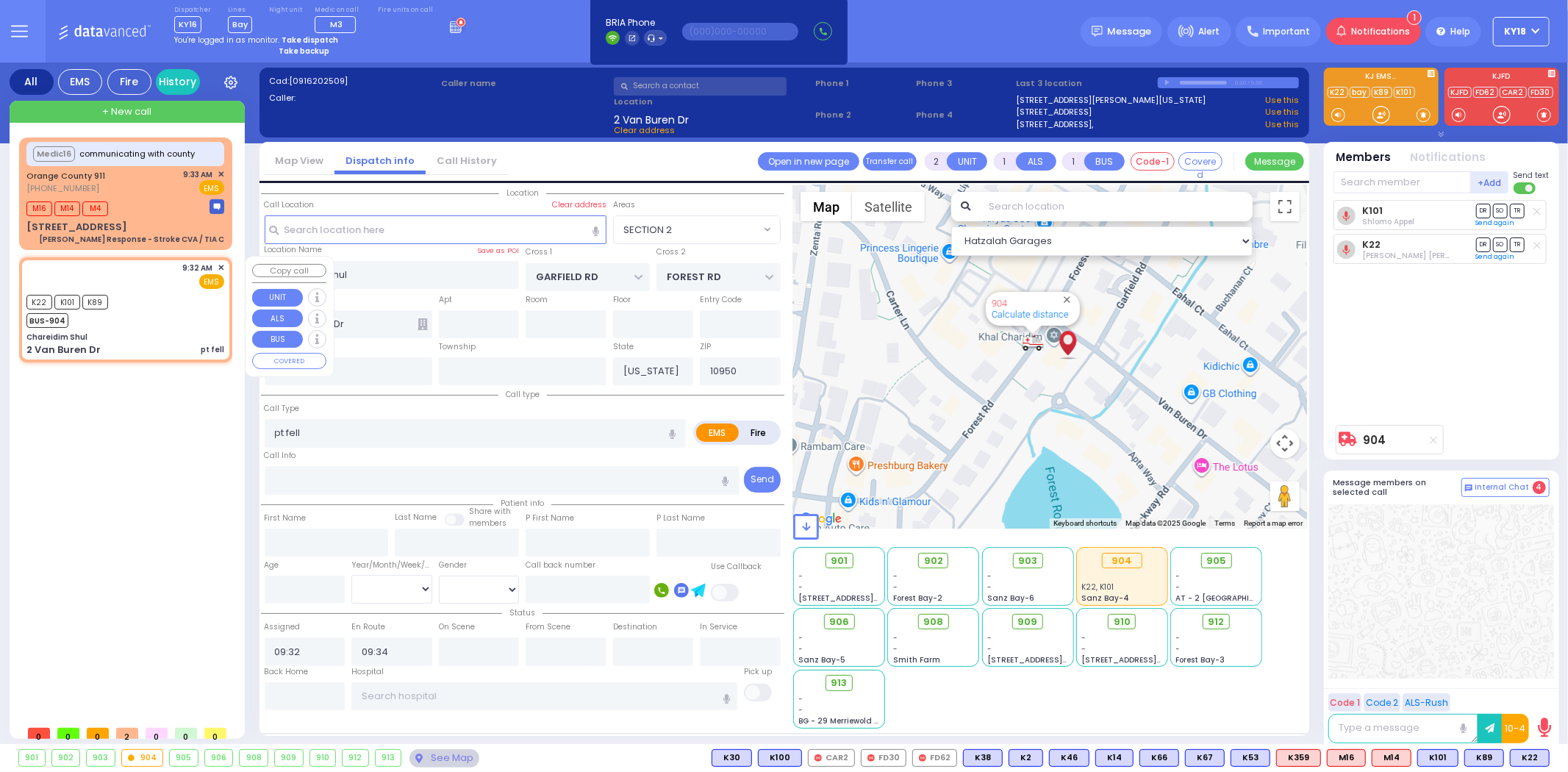
select select
radio input "true"
select select
select select "Hatzalah Garages"
select select "SECTION 2"
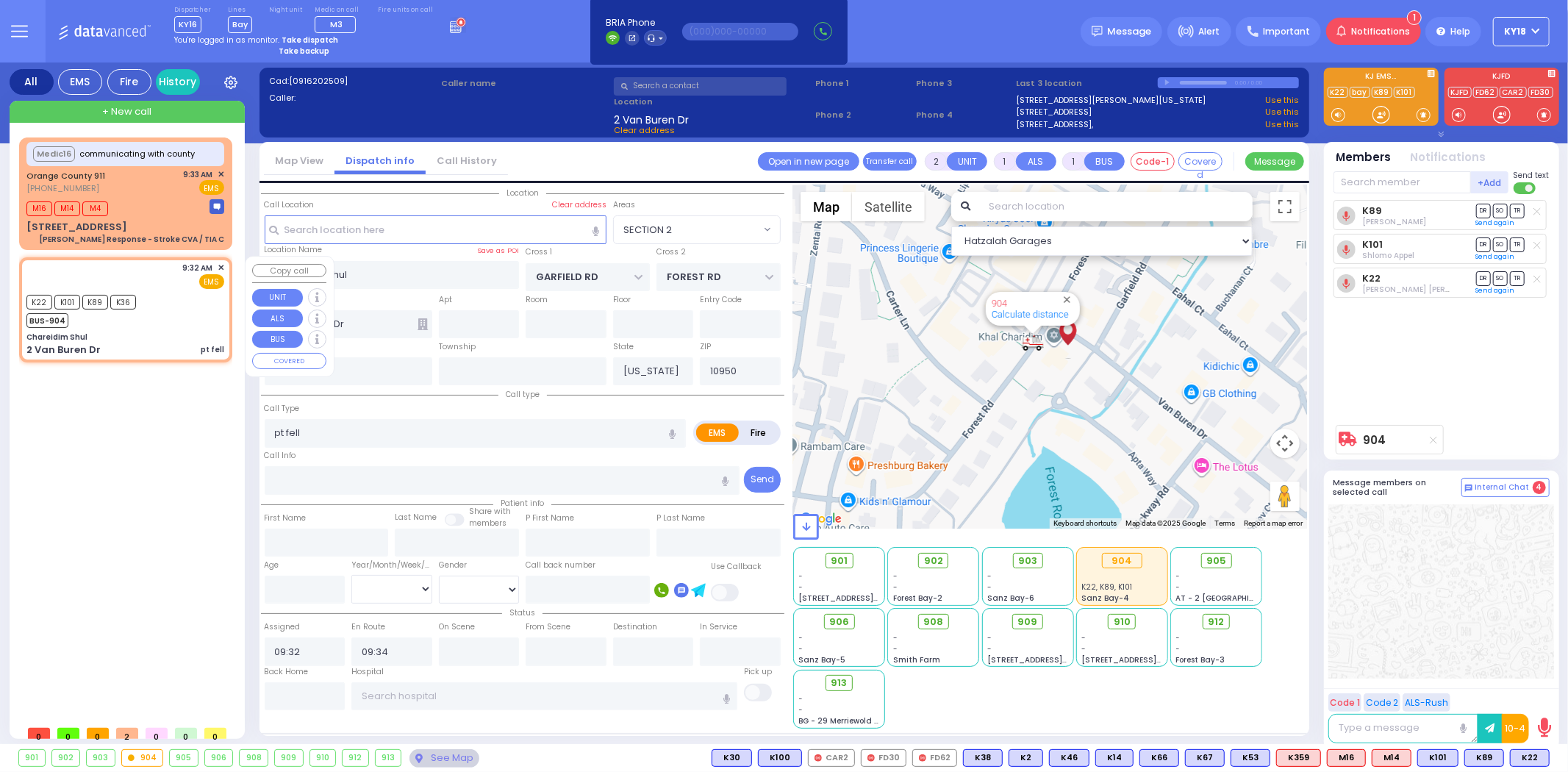
select select
radio input "true"
select select
select select "Hatzalah Garages"
select select "SECTION 2"
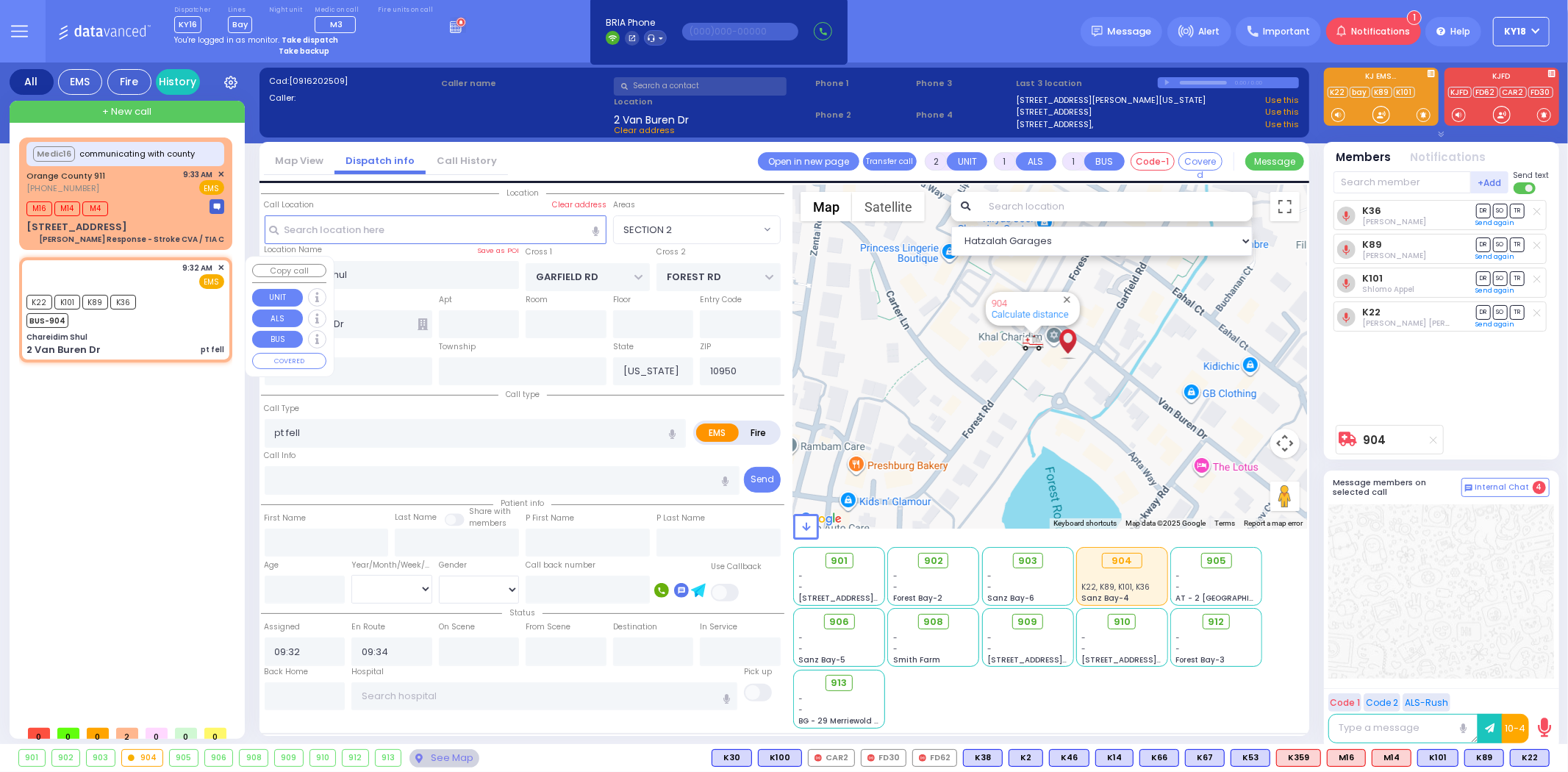
select select
radio input "true"
select select
select select "Hatzalah Garages"
select select "SECTION 2"
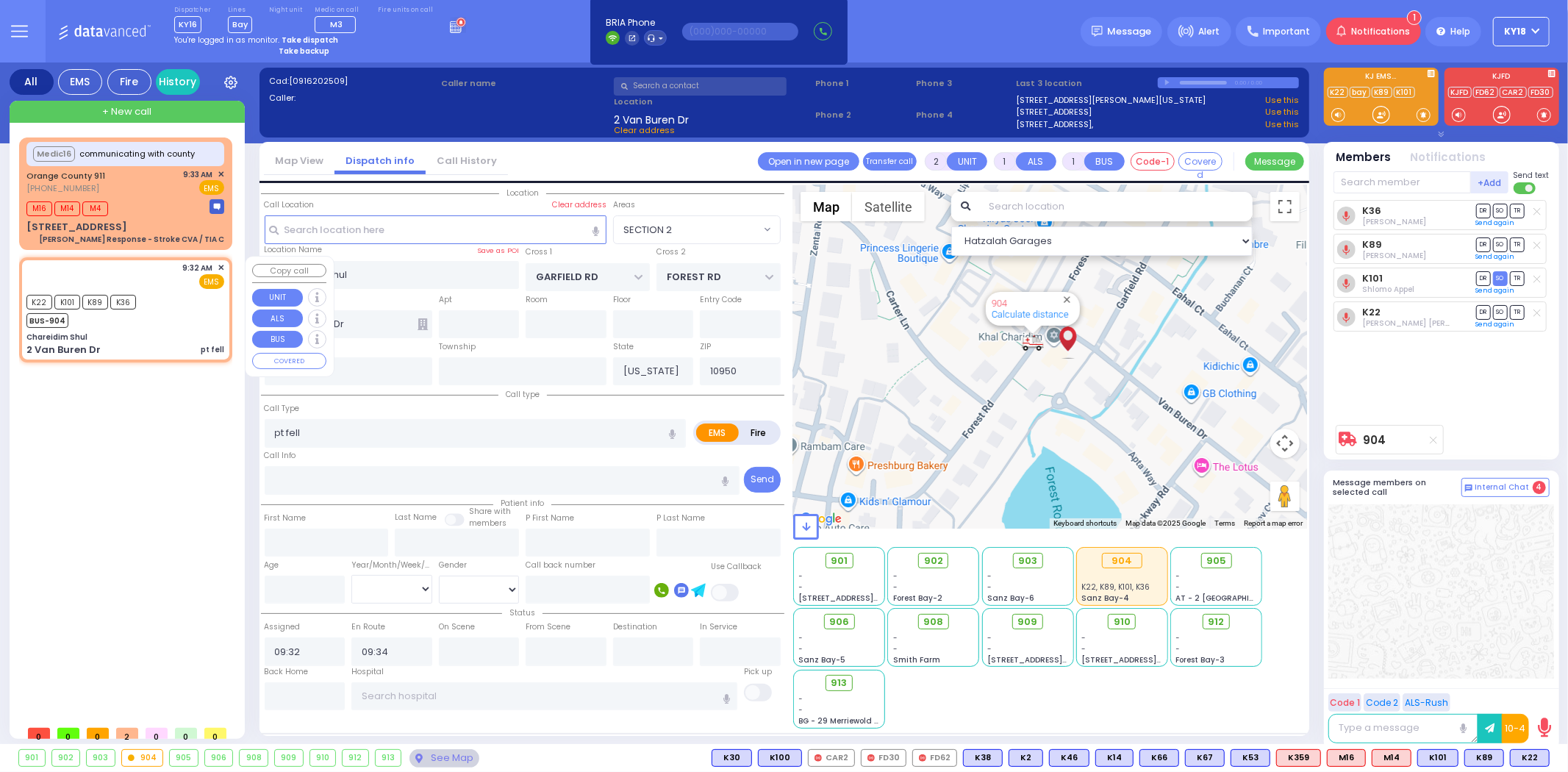
select select
radio input "true"
select select
select select "Hatzalah Garages"
select select "SECTION 2"
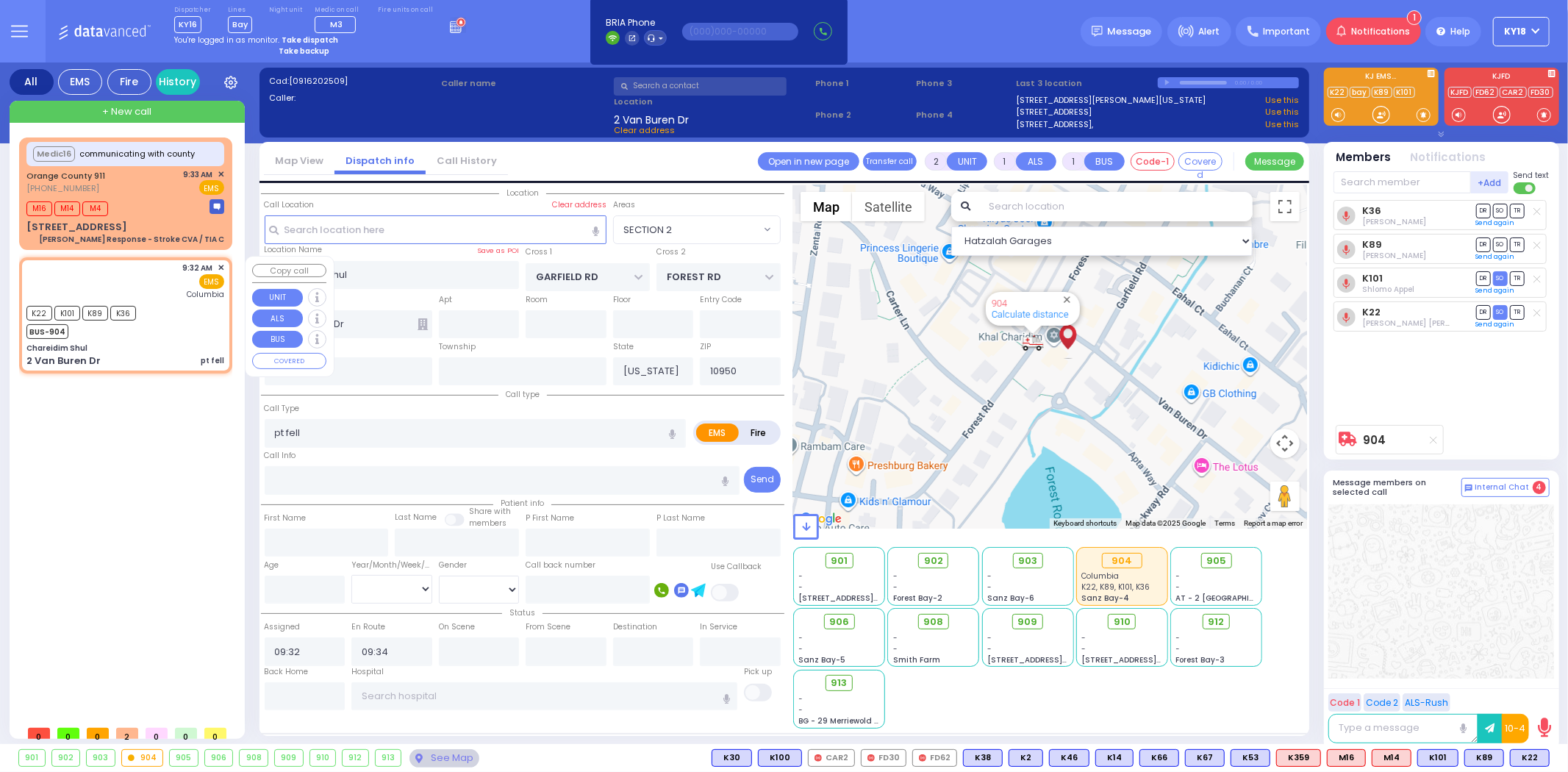
select select
radio input "true"
select select
type input "[US_STATE][GEOGRAPHIC_DATA]- [GEOGRAPHIC_DATA]"
select select "Hatzalah Garages"
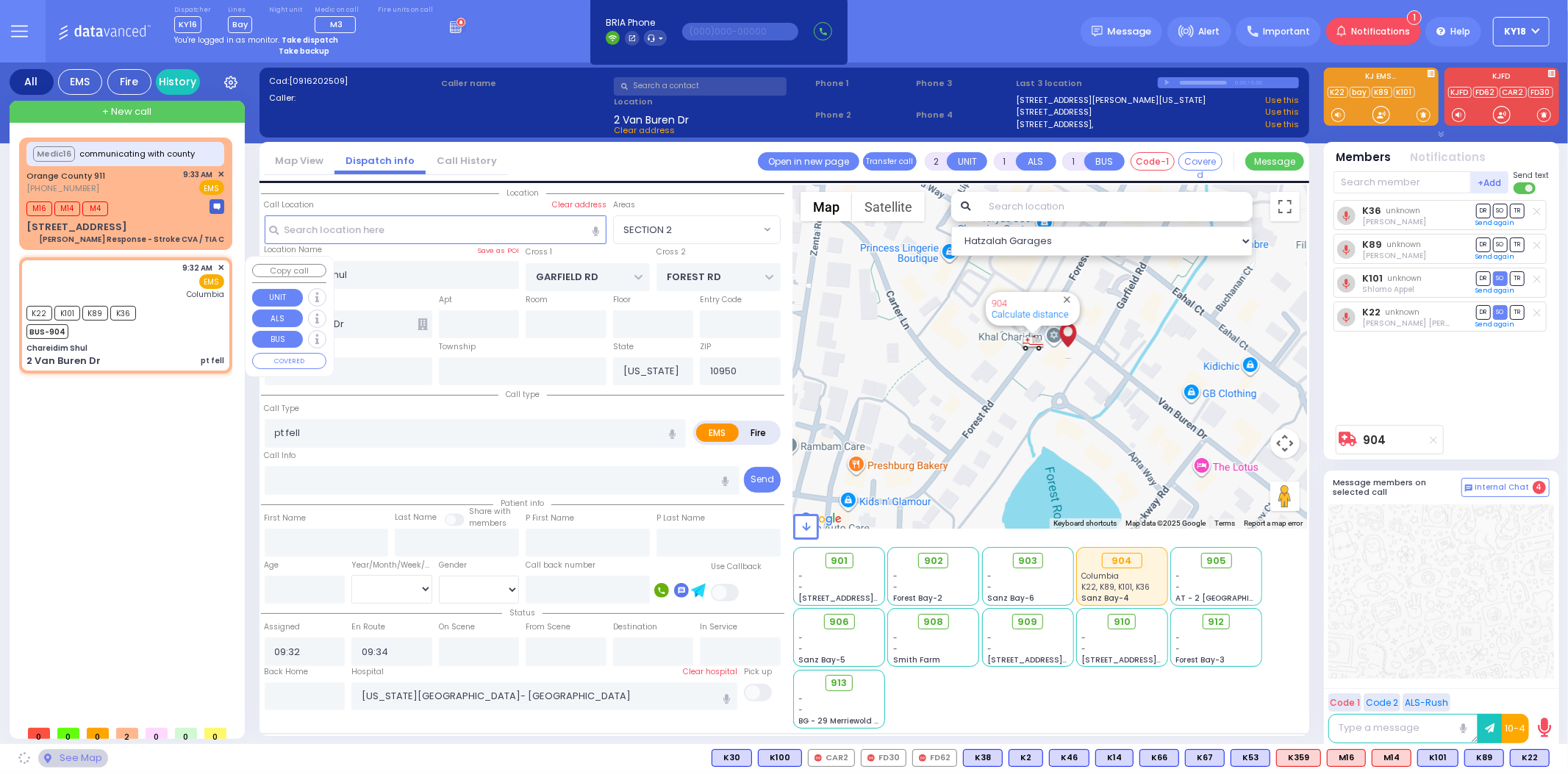
select select "SECTION 2"
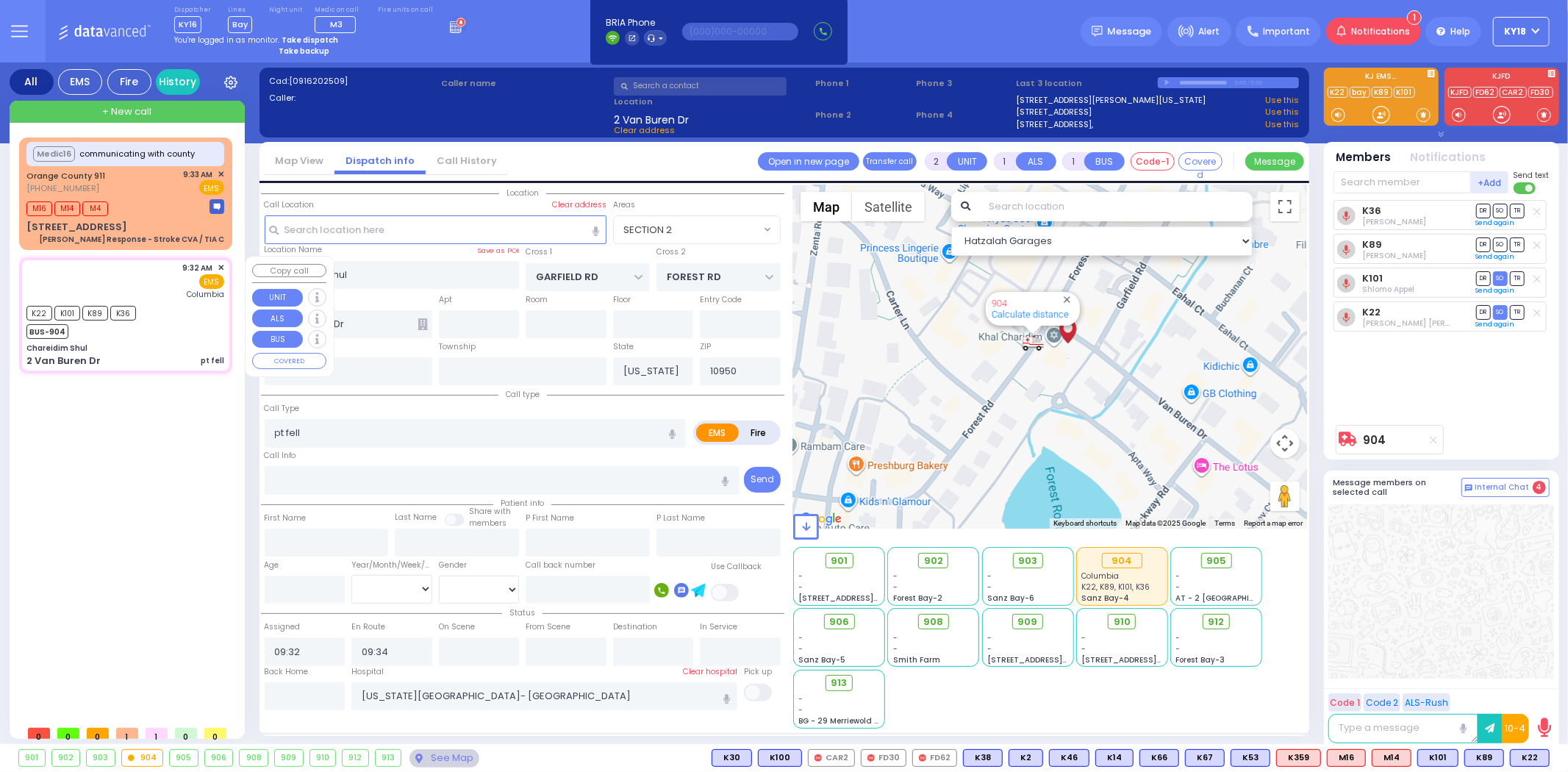
select select
radio input "true"
select select
type input "09:36"
select select "Hatzalah Garages"
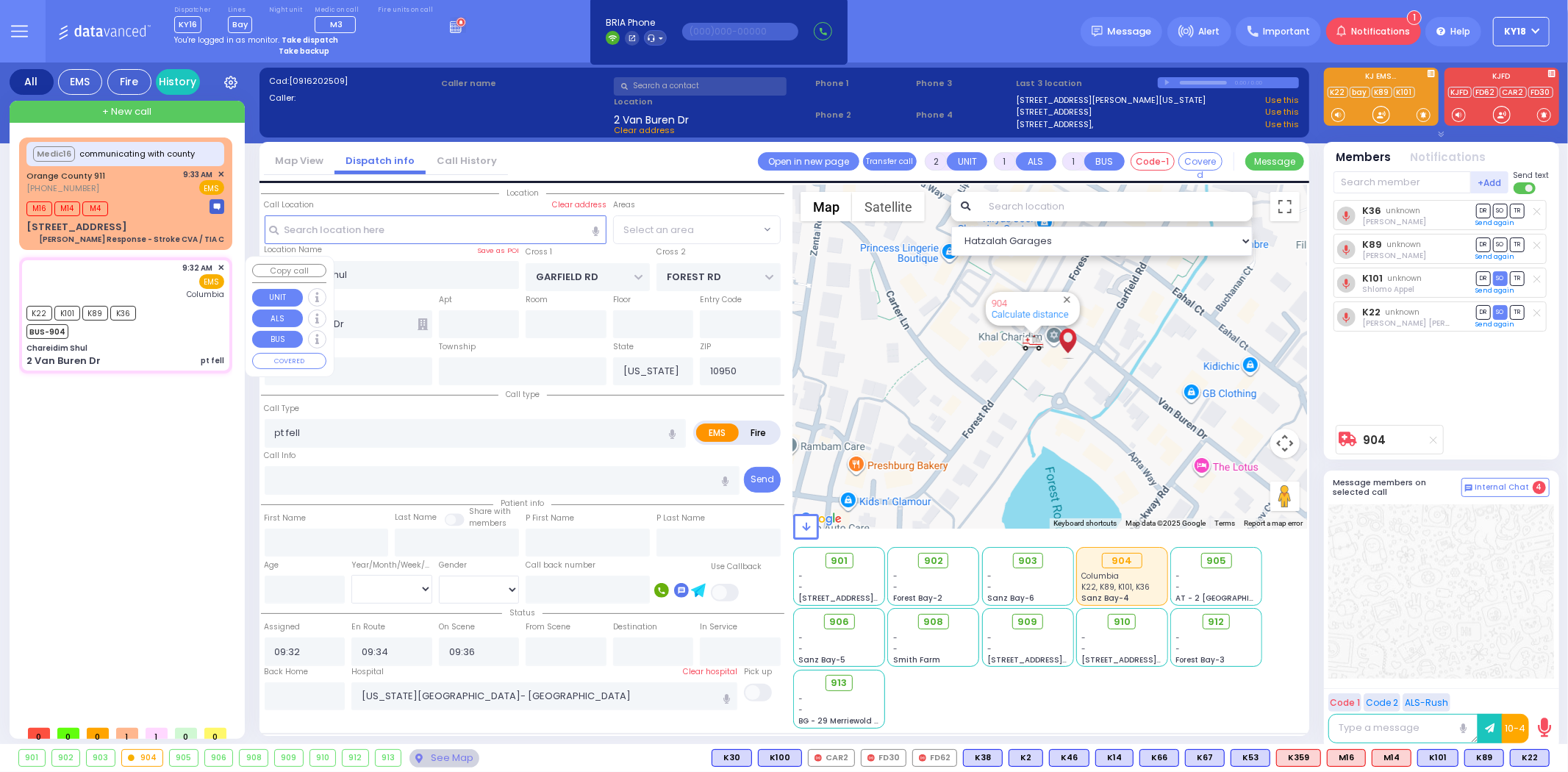
select select "SECTION 2"
